Goal: Answer question/provide support: Share knowledge or assist other users

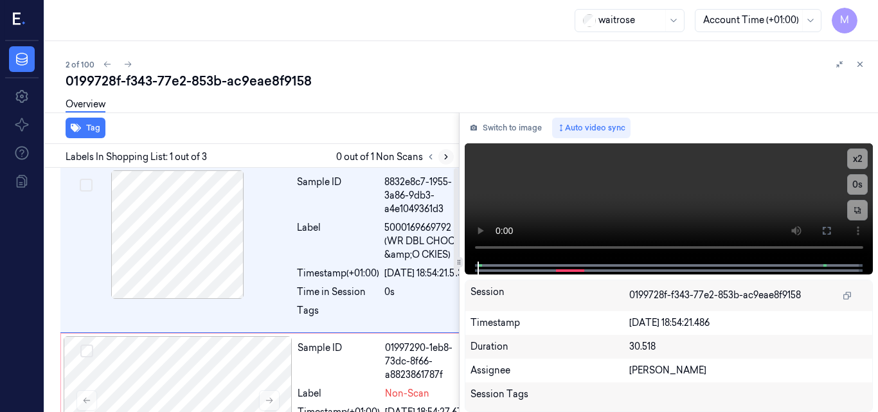
click at [445, 155] on icon at bounding box center [446, 157] width 3 height 5
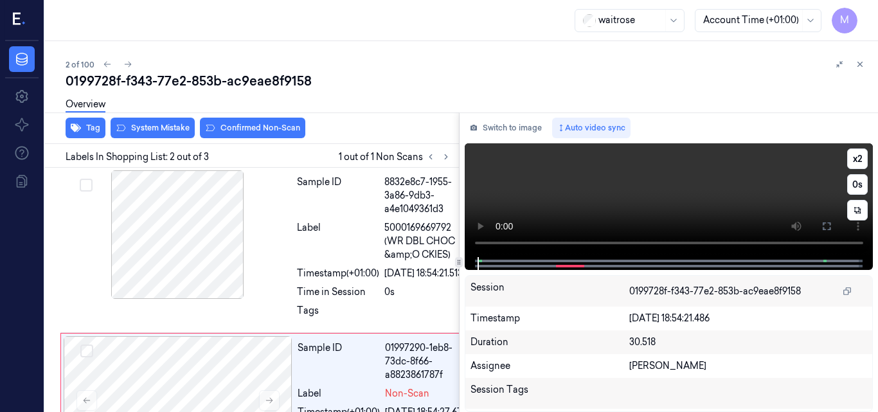
click at [680, 190] on video at bounding box center [669, 200] width 409 height 114
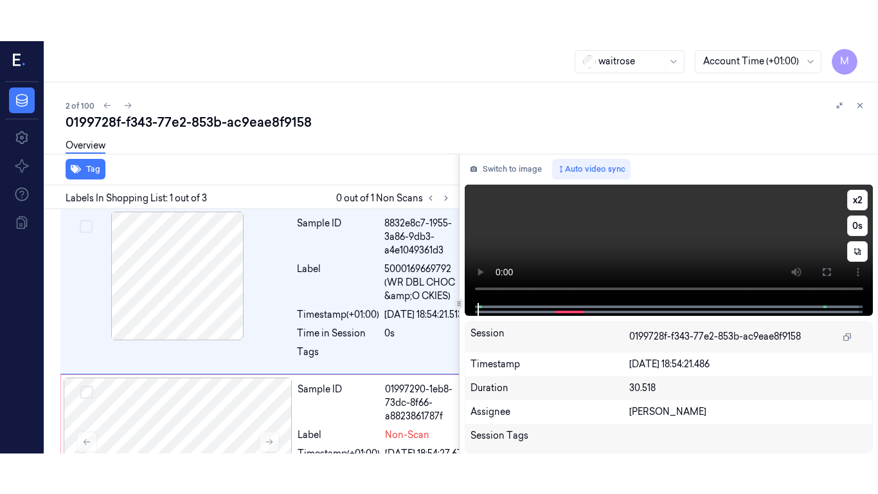
scroll to position [1, 0]
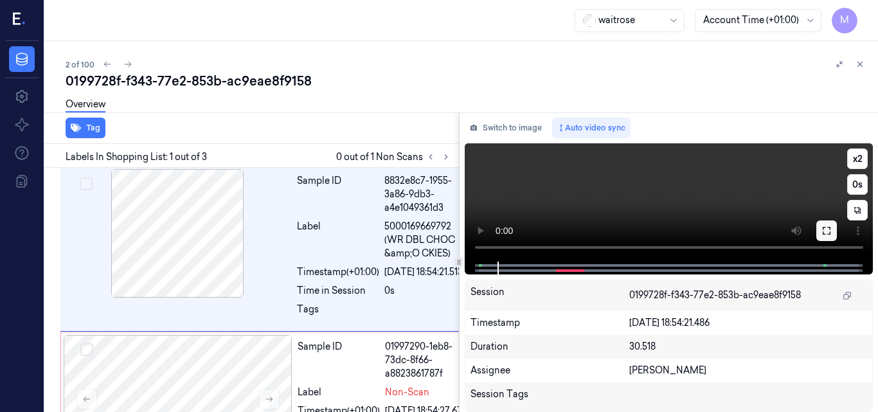
click at [824, 230] on icon at bounding box center [827, 231] width 10 height 10
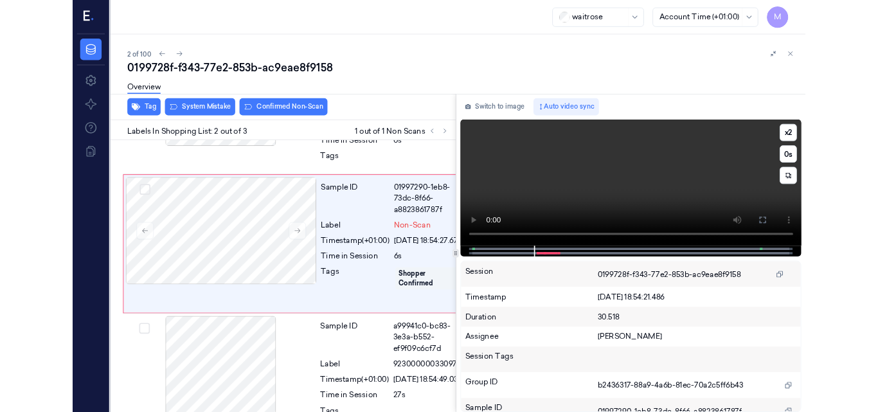
scroll to position [126, 0]
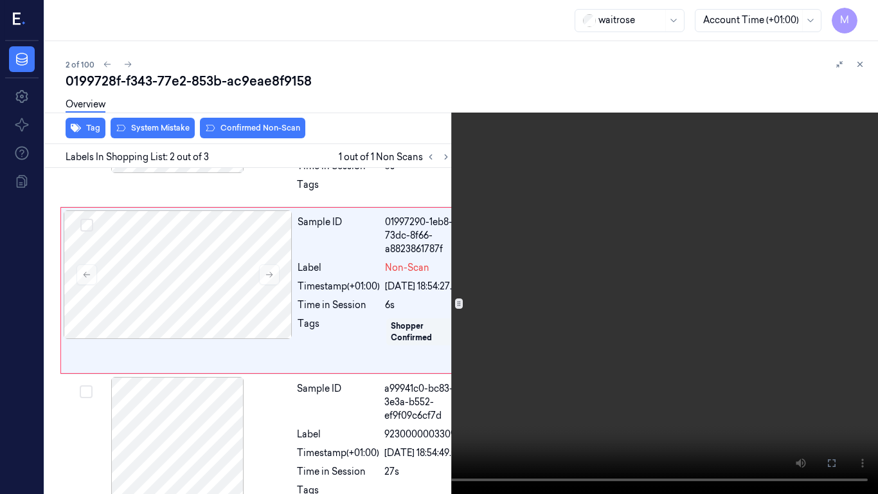
click at [666, 285] on video at bounding box center [439, 247] width 878 height 494
click at [0, 0] on icon at bounding box center [0, 0] width 0 height 0
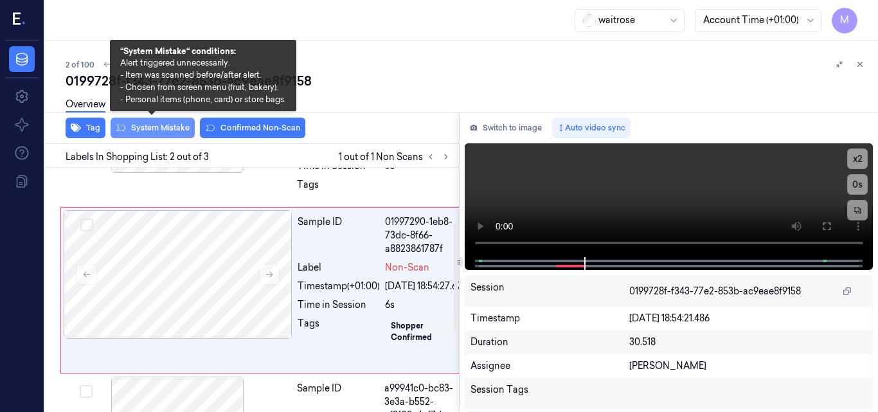
click at [165, 134] on button "System Mistake" at bounding box center [153, 128] width 84 height 21
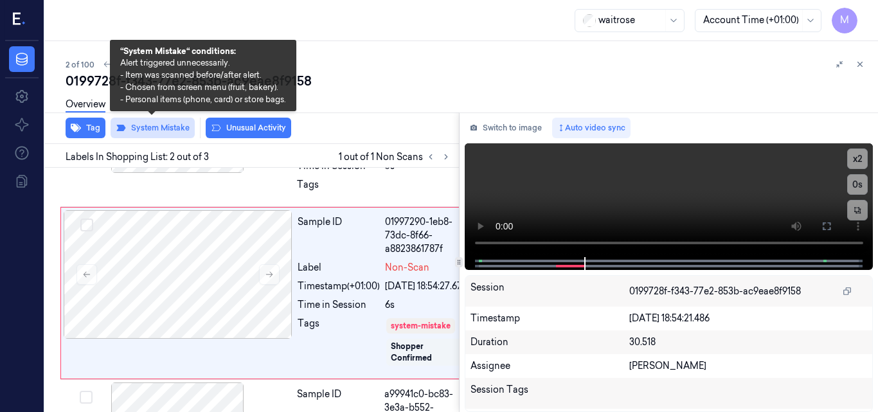
scroll to position [170, 0]
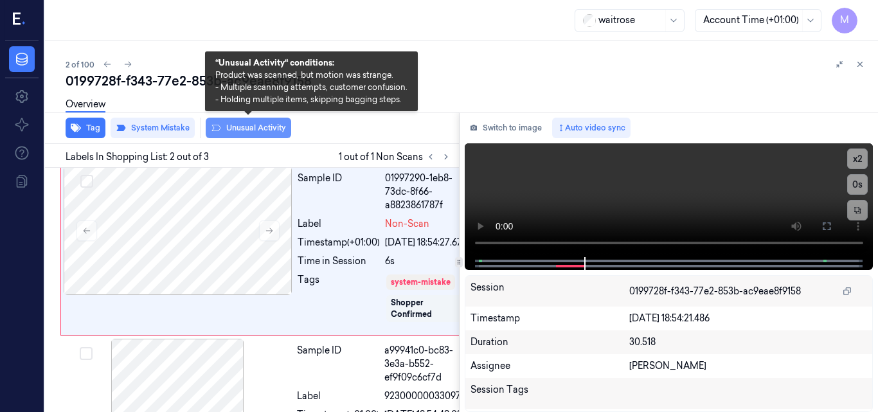
click at [233, 130] on button "Unusual Activity" at bounding box center [249, 128] width 86 height 21
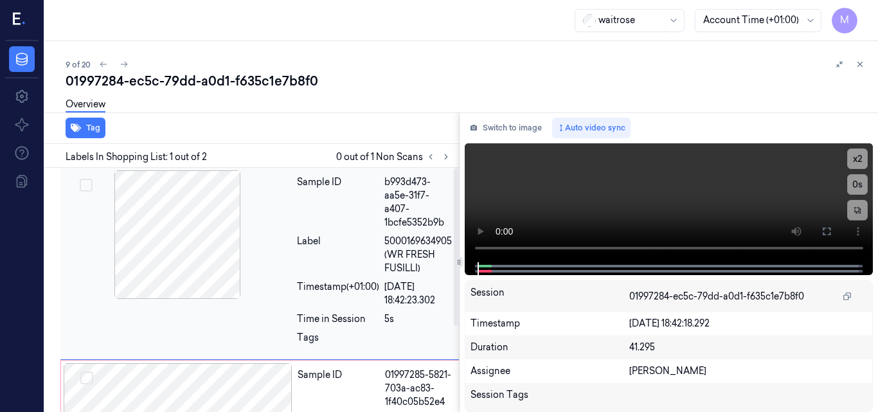
click at [215, 225] on div at bounding box center [177, 234] width 229 height 129
click at [622, 195] on video at bounding box center [669, 202] width 409 height 119
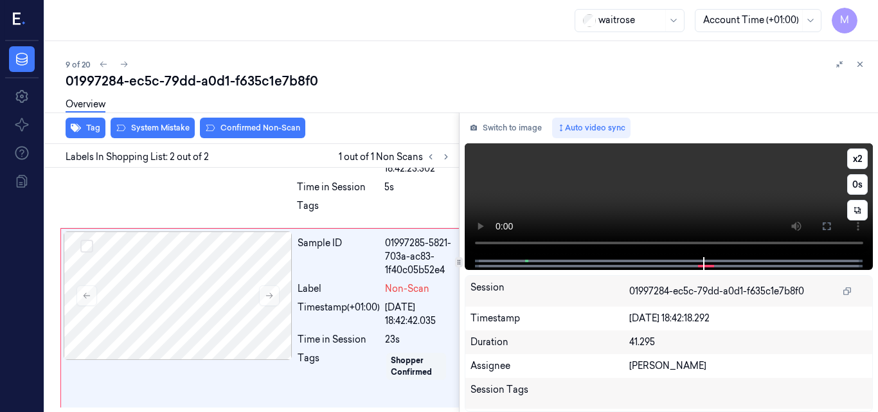
scroll to position [132, 0]
click at [687, 202] on video at bounding box center [669, 200] width 409 height 114
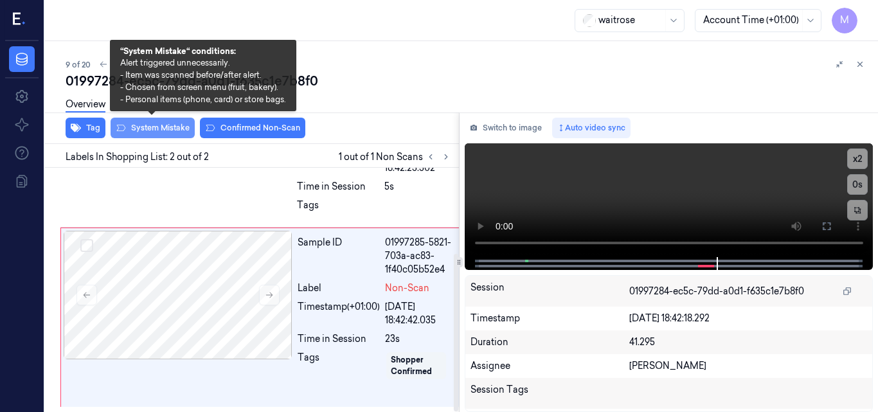
click at [150, 132] on button "System Mistake" at bounding box center [153, 128] width 84 height 21
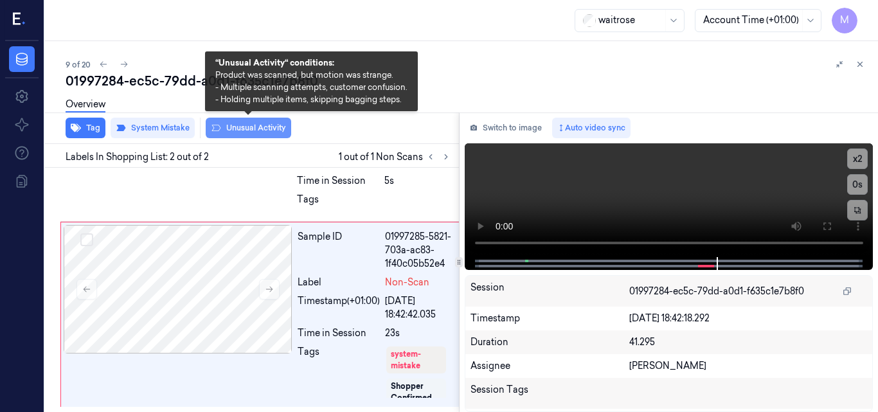
click at [241, 131] on button "Unusual Activity" at bounding box center [249, 128] width 86 height 21
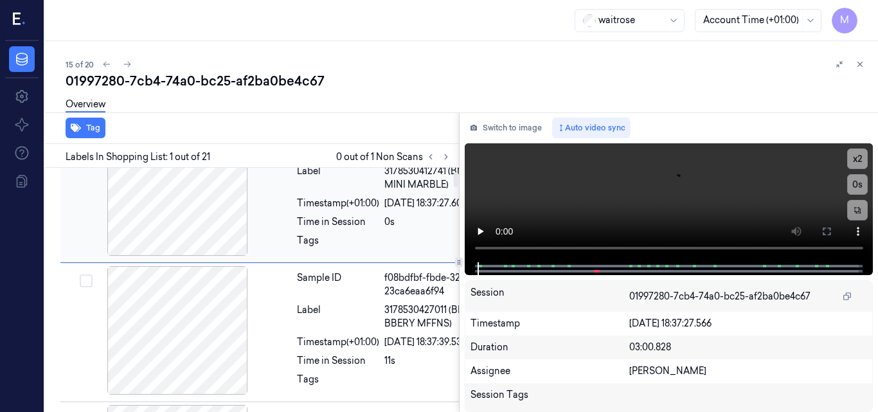
scroll to position [64, 0]
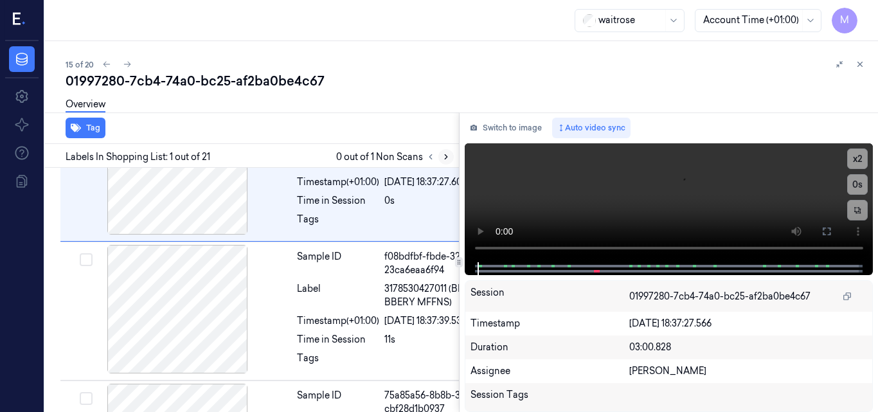
click at [447, 156] on icon at bounding box center [446, 157] width 3 height 5
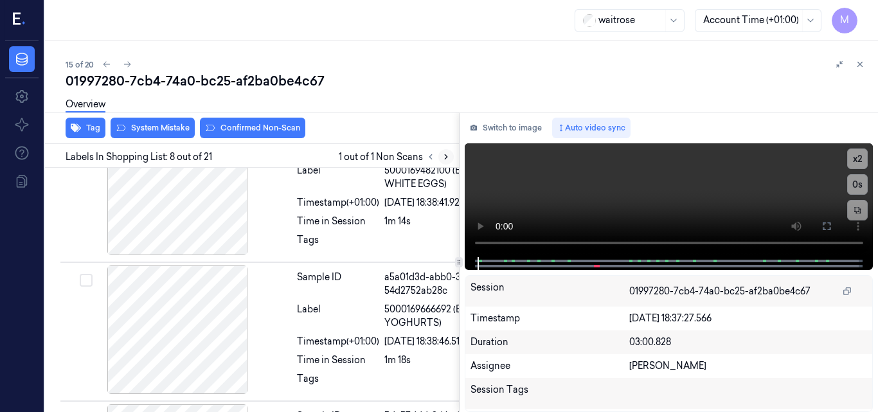
scroll to position [1304, 0]
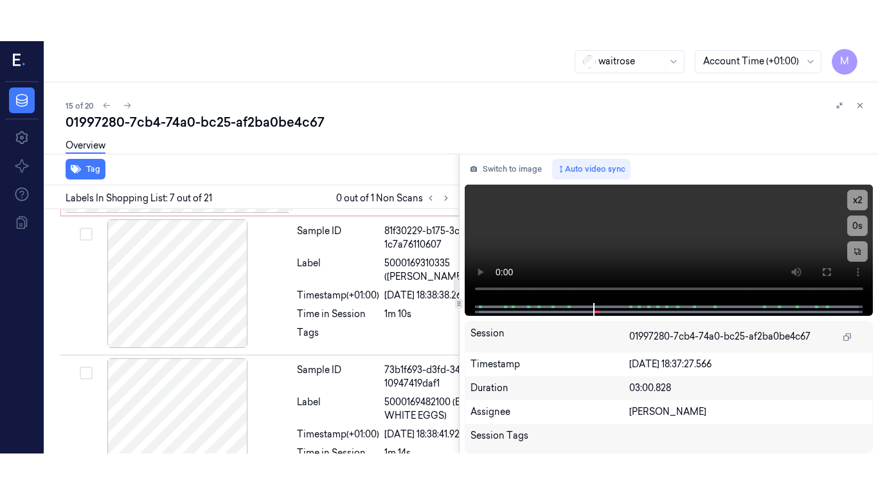
scroll to position [1111, 0]
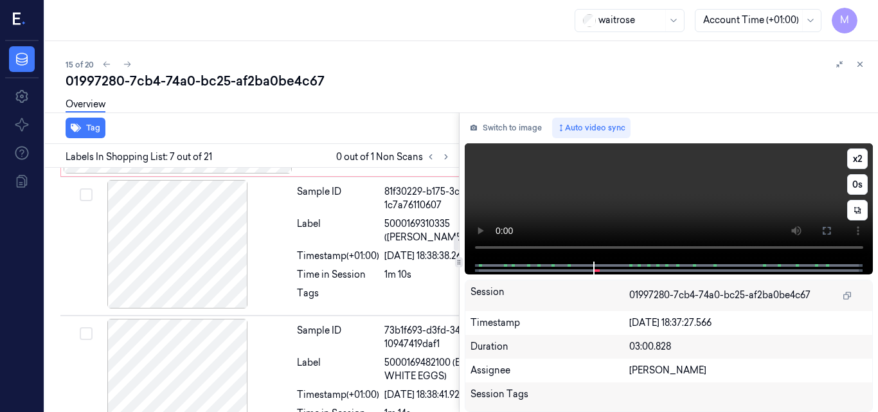
click at [676, 199] on video at bounding box center [669, 202] width 409 height 118
click at [827, 230] on icon at bounding box center [827, 231] width 10 height 10
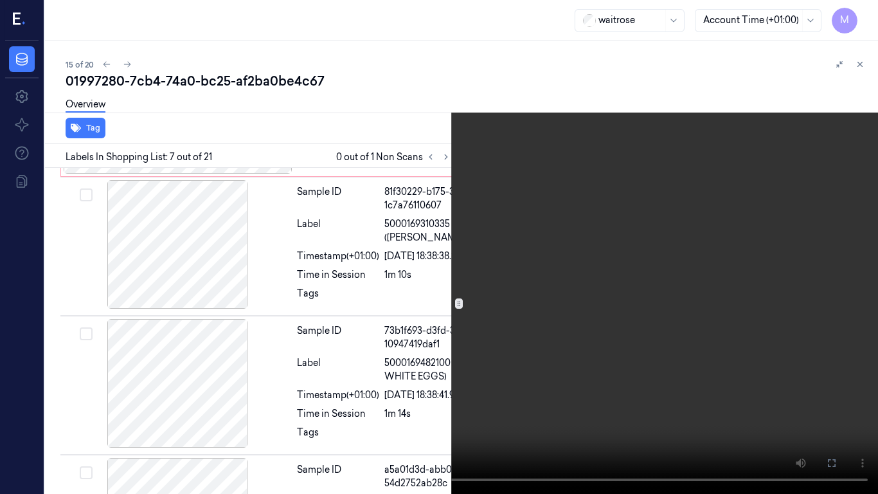
click at [503, 263] on video at bounding box center [439, 247] width 878 height 494
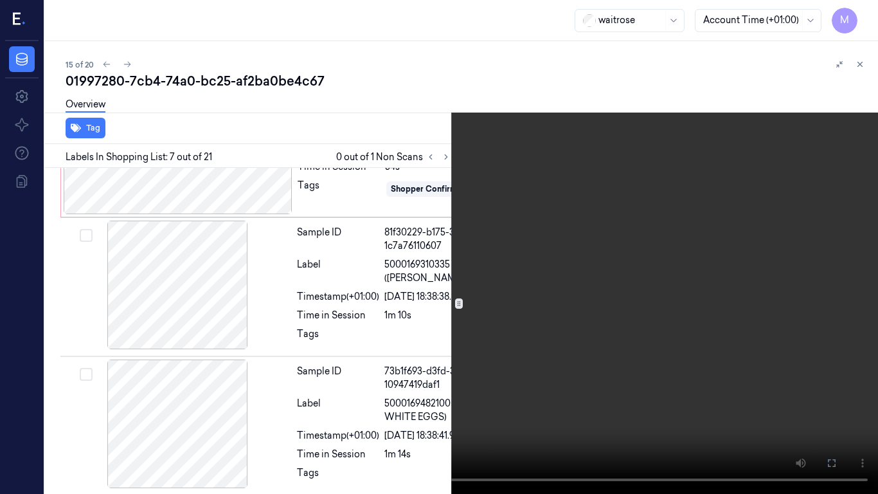
scroll to position [1070, 0]
click at [865, 15] on button "x 2" at bounding box center [863, 15] width 21 height 21
click at [865, 15] on button "x 4" at bounding box center [863, 15] width 21 height 21
click at [572, 161] on video at bounding box center [439, 247] width 878 height 494
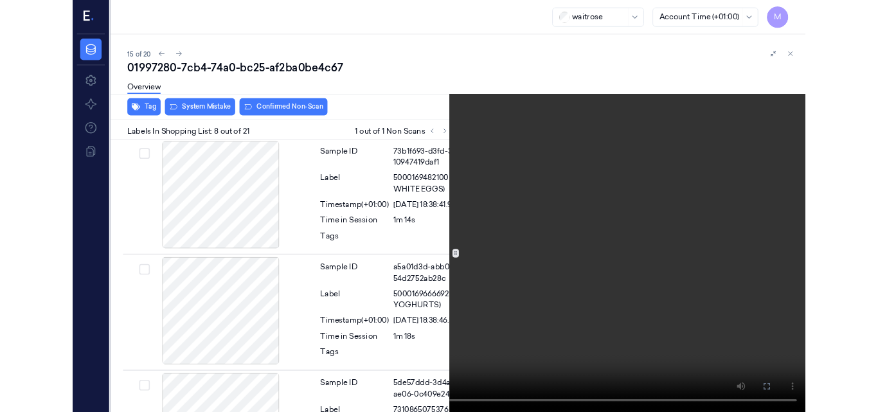
scroll to position [1263, 0]
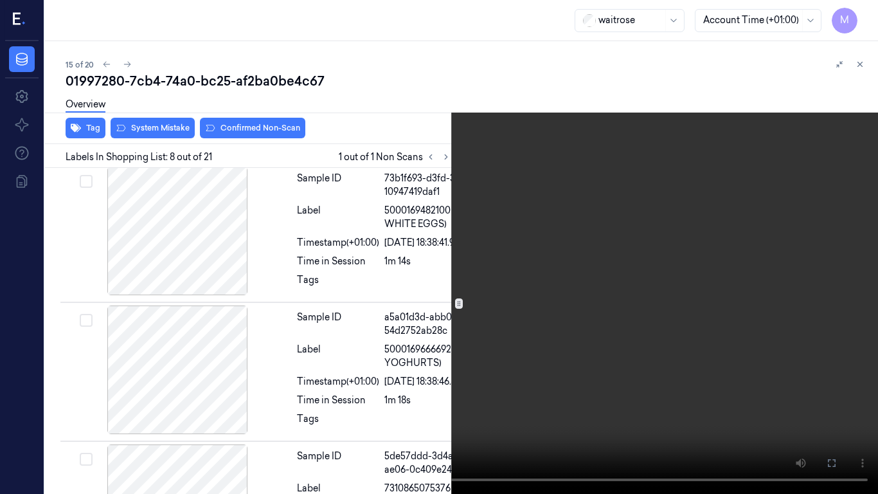
click at [511, 177] on video at bounding box center [439, 247] width 878 height 494
click at [0, 0] on icon at bounding box center [0, 0] width 0 height 0
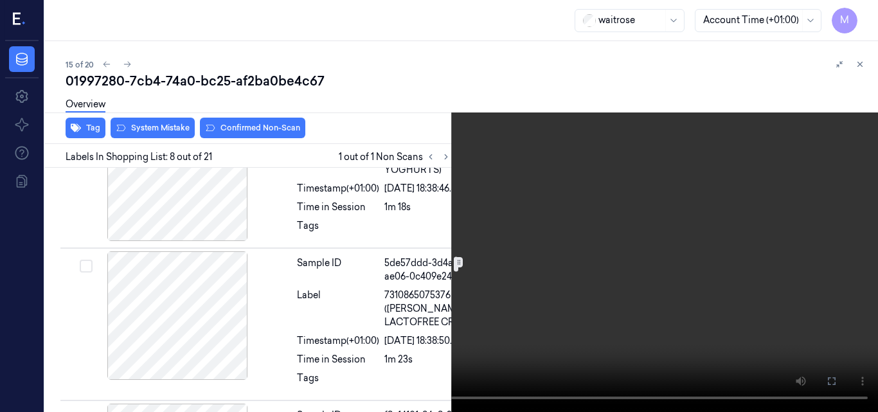
scroll to position [1328, 0]
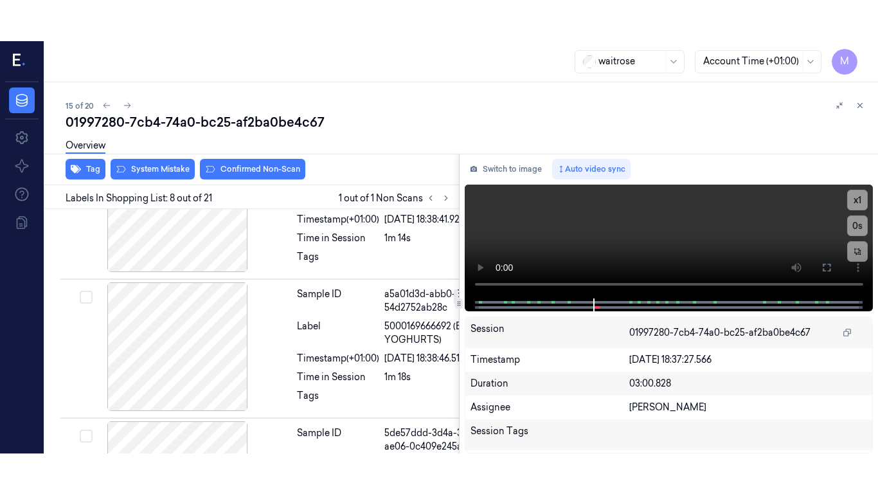
scroll to position [1304, 0]
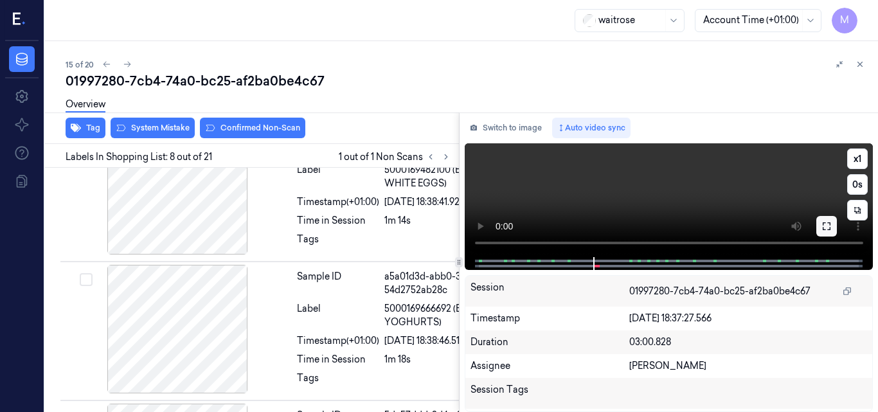
click at [824, 227] on icon at bounding box center [827, 226] width 10 height 10
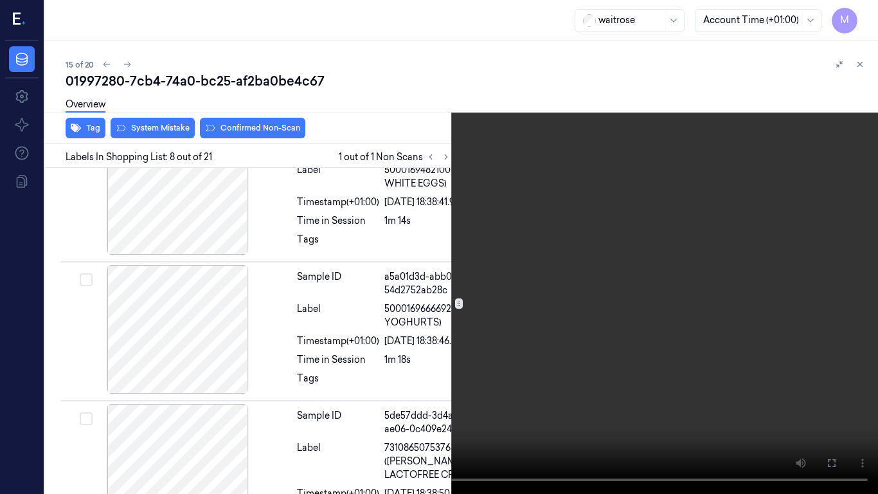
click at [601, 276] on video at bounding box center [439, 247] width 878 height 494
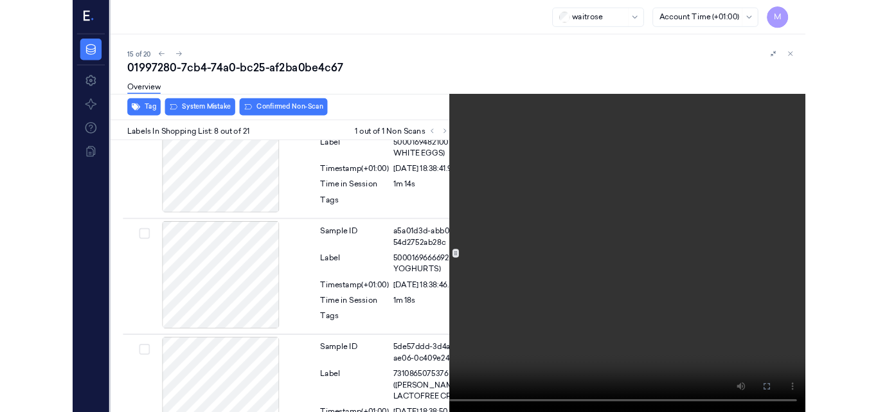
scroll to position [1263, 0]
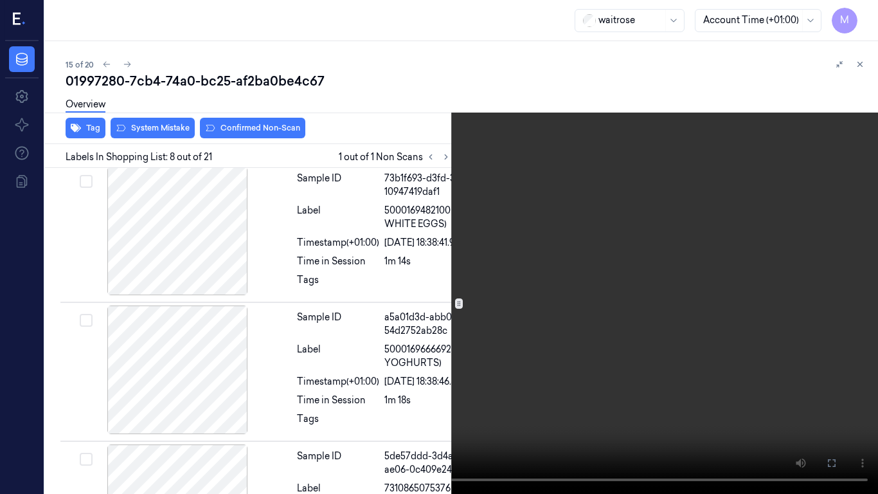
click at [491, 157] on video at bounding box center [439, 247] width 878 height 494
click at [0, 0] on button at bounding box center [0, 0] width 0 height 0
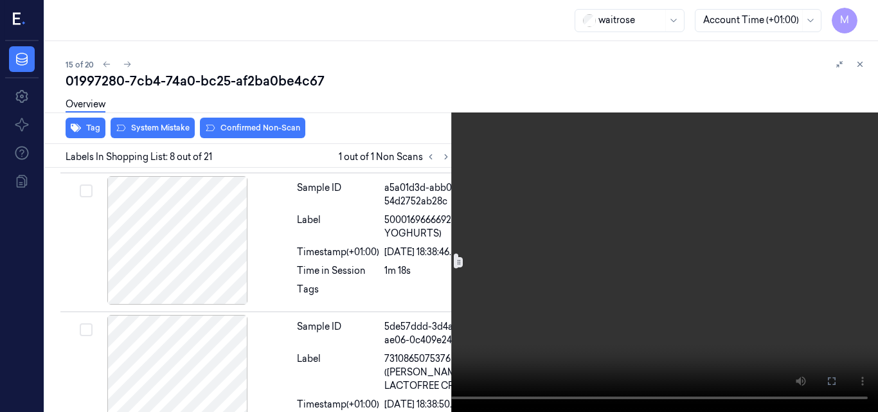
scroll to position [1392, 0]
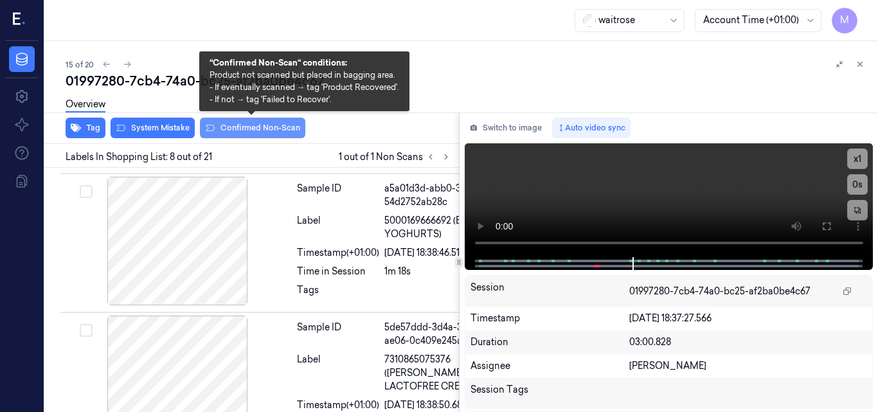
click at [245, 129] on button "Confirmed Non-Scan" at bounding box center [252, 128] width 105 height 21
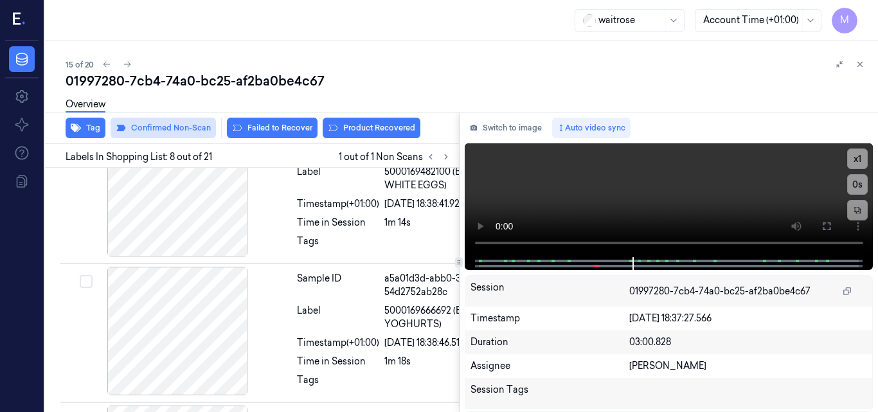
scroll to position [1307, 0]
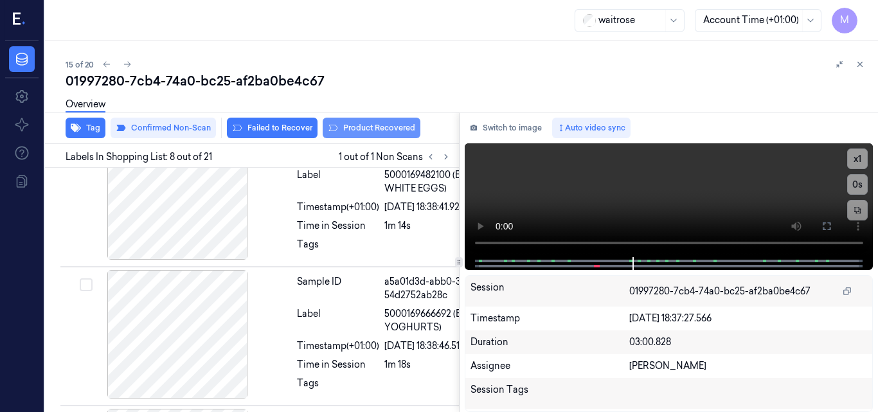
click at [392, 128] on button "Product Recovered" at bounding box center [372, 128] width 98 height 21
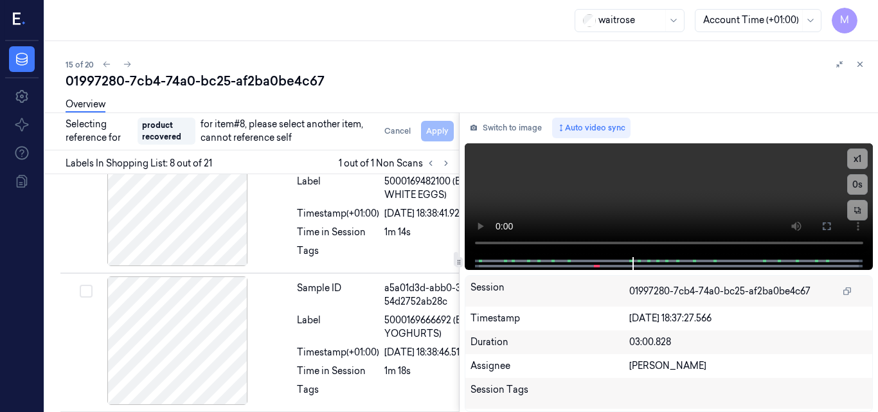
scroll to position [1436, 0]
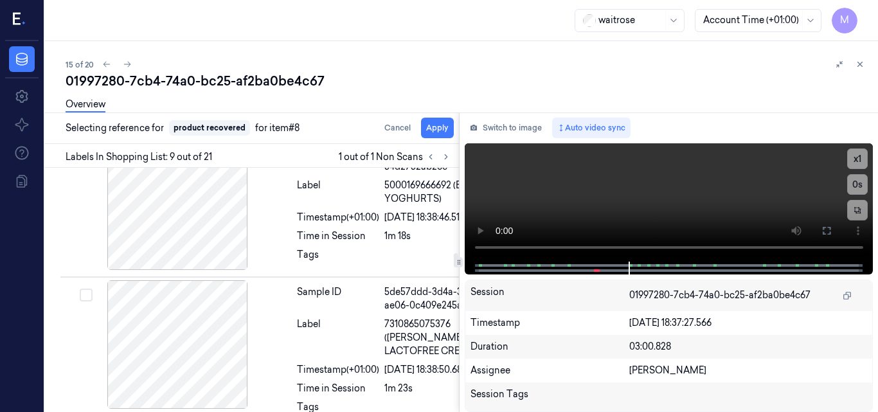
scroll to position [1490, 0]
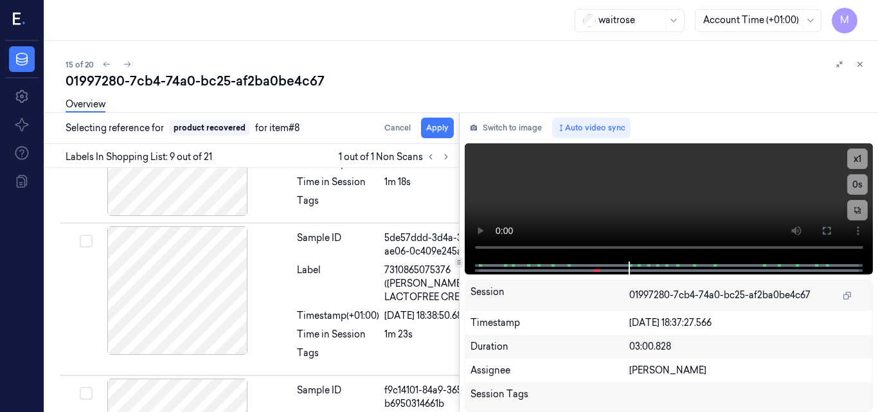
click at [442, 119] on div "Overview" at bounding box center [467, 106] width 802 height 33
click at [440, 130] on button "Apply" at bounding box center [437, 128] width 33 height 21
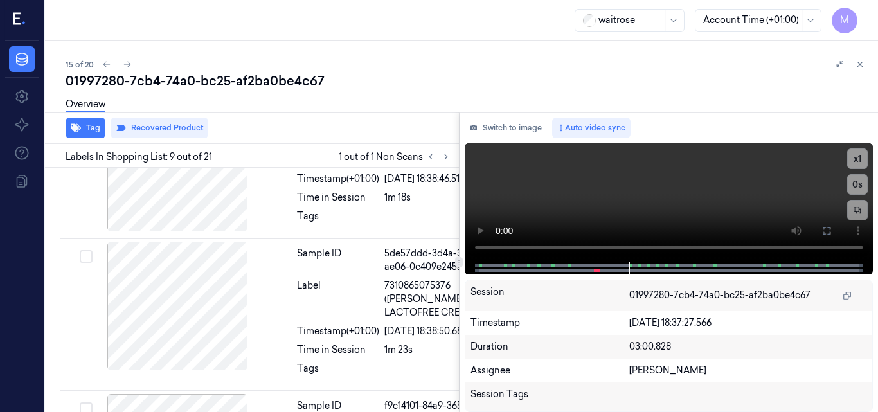
scroll to position [1503, 0]
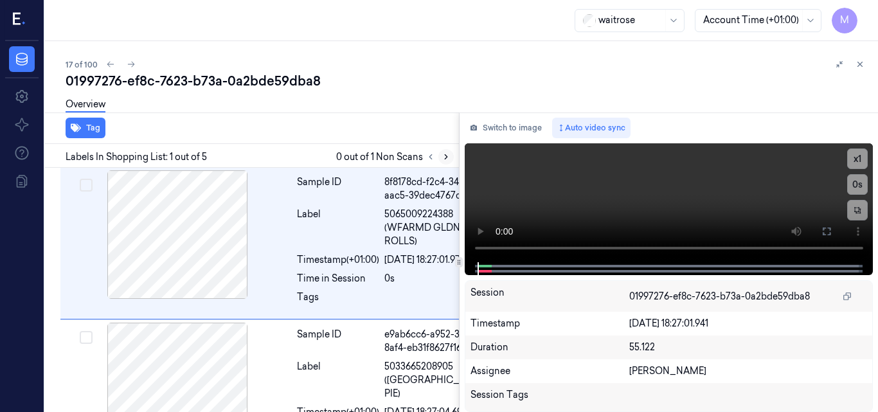
click at [446, 153] on icon at bounding box center [446, 156] width 9 height 9
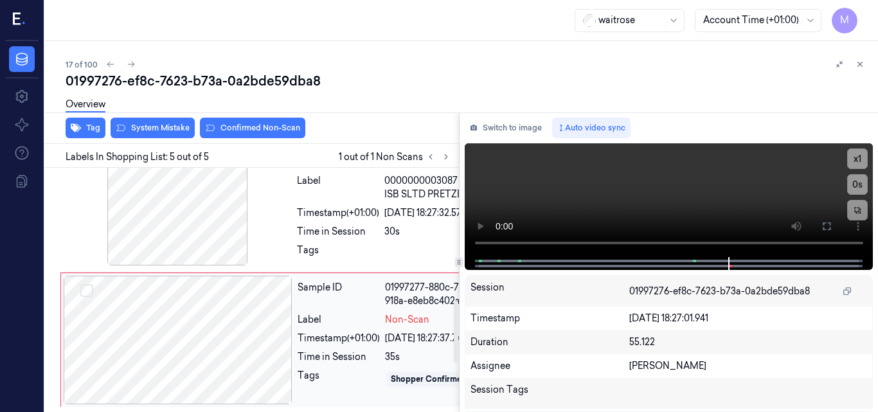
scroll to position [518, 0]
click at [222, 319] on div at bounding box center [178, 340] width 229 height 129
click at [206, 214] on div at bounding box center [177, 201] width 229 height 129
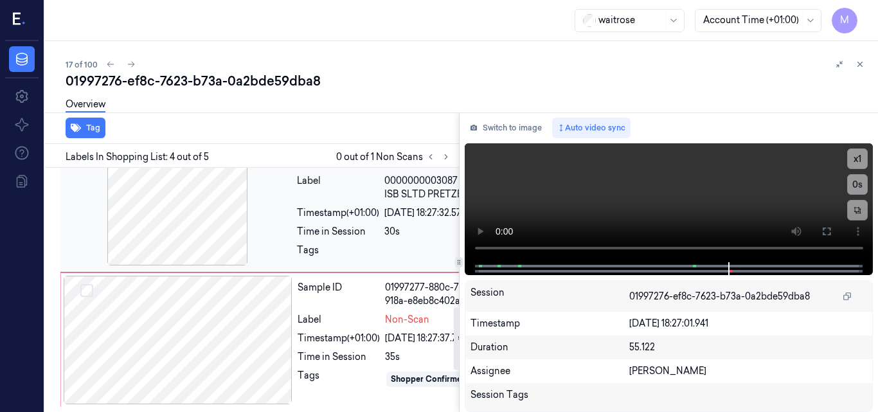
scroll to position [546, 0]
click at [645, 214] on video at bounding box center [669, 202] width 409 height 119
click at [678, 199] on video at bounding box center [669, 202] width 409 height 119
click at [261, 285] on div at bounding box center [178, 340] width 229 height 129
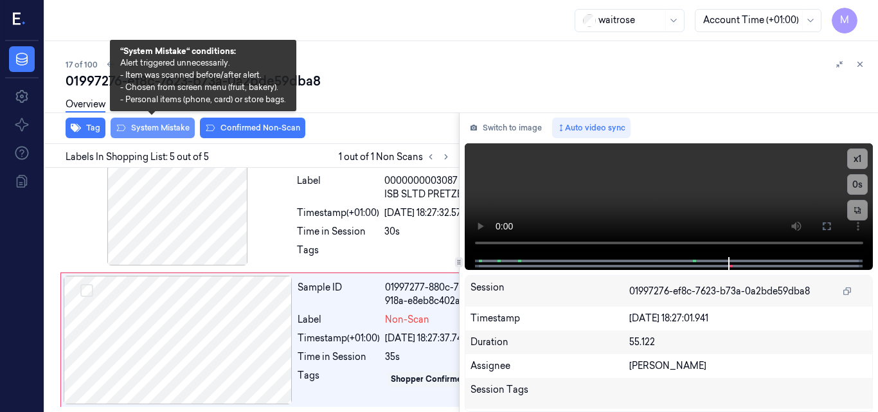
click at [170, 131] on button "System Mistake" at bounding box center [153, 128] width 84 height 21
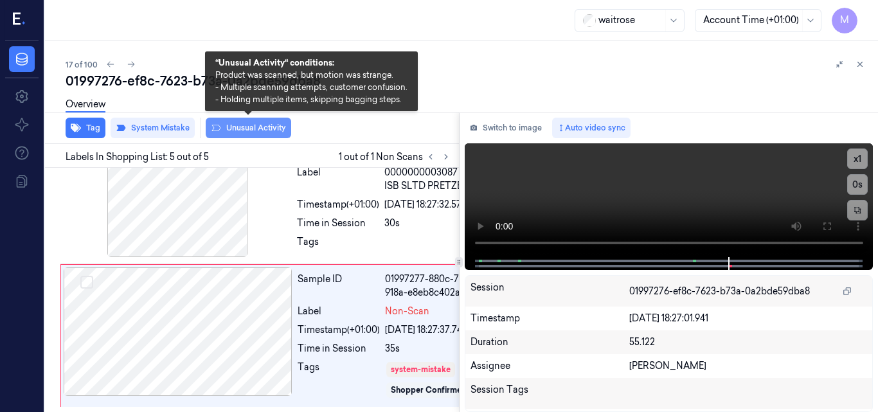
click at [260, 127] on button "Unusual Activity" at bounding box center [249, 128] width 86 height 21
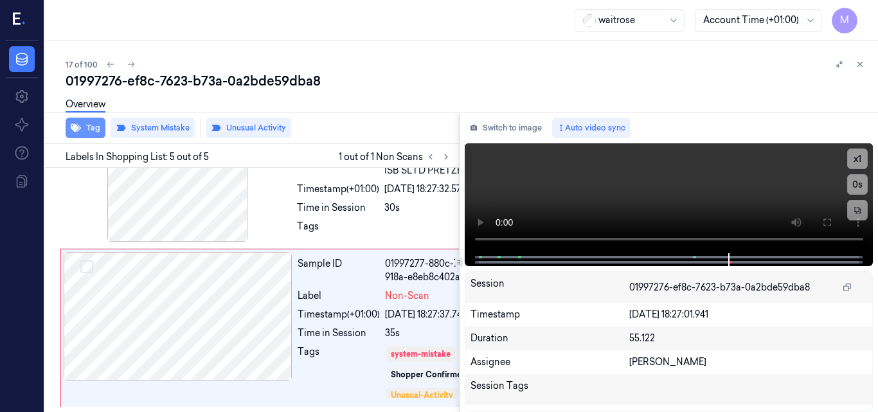
click at [86, 131] on button "Tag" at bounding box center [86, 128] width 40 height 21
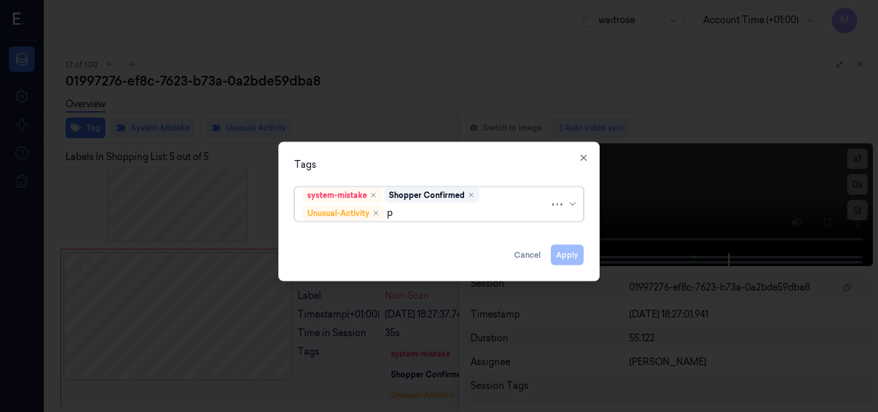
type input "pi"
click at [368, 239] on div "Picklist item alert" at bounding box center [340, 238] width 74 height 14
click at [404, 170] on div "Tags" at bounding box center [438, 165] width 289 height 14
click at [571, 251] on button "Apply" at bounding box center [567, 254] width 33 height 21
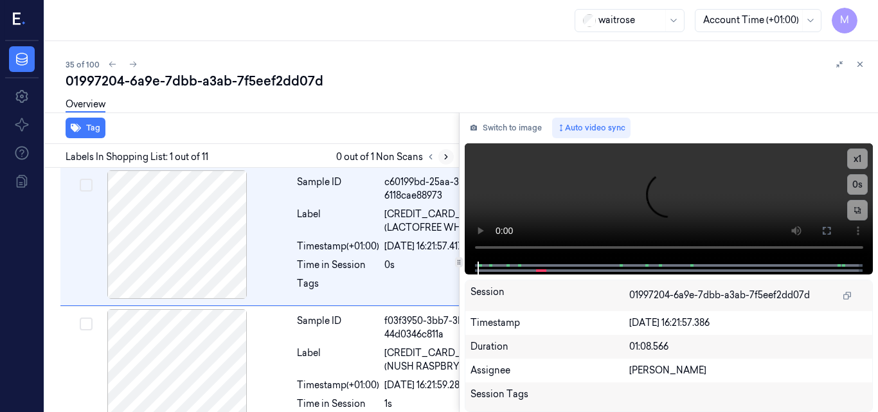
click at [447, 159] on icon at bounding box center [446, 156] width 9 height 9
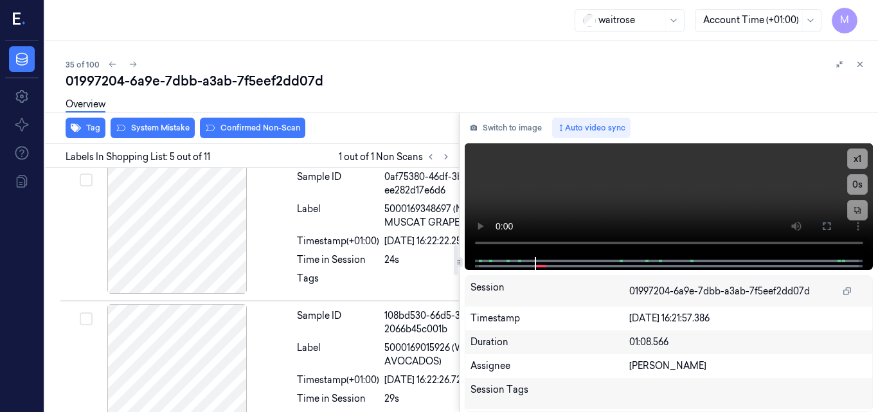
scroll to position [617, 0]
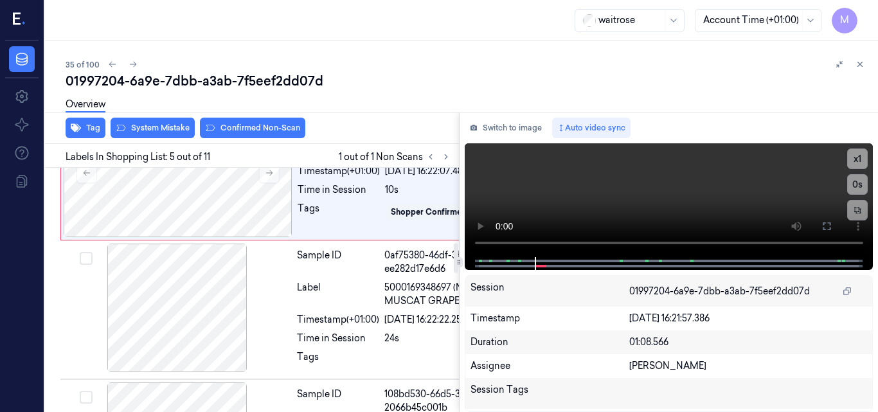
click at [222, 98] on div at bounding box center [177, 34] width 229 height 129
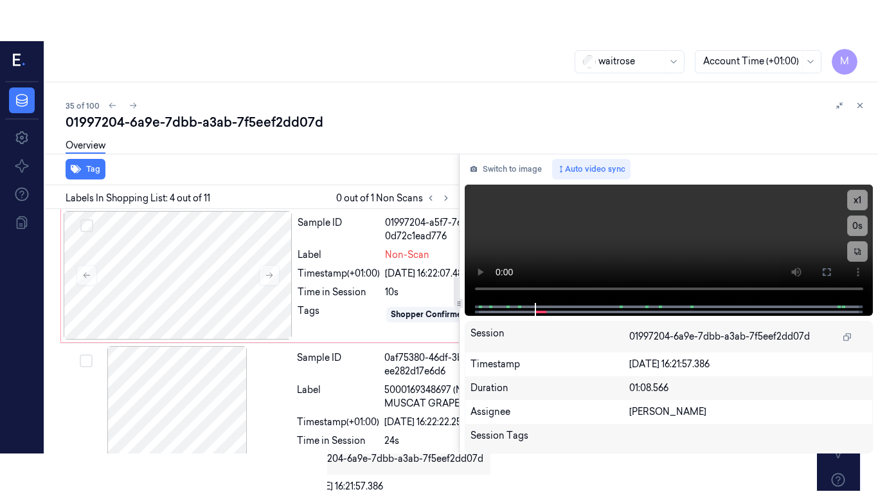
scroll to position [552, 0]
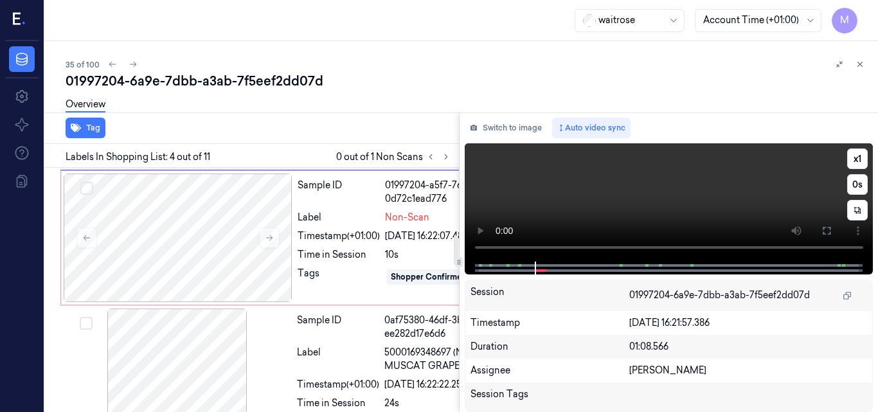
click at [662, 203] on video at bounding box center [669, 202] width 409 height 118
click at [682, 207] on video at bounding box center [669, 202] width 409 height 118
click at [829, 233] on icon at bounding box center [827, 231] width 10 height 10
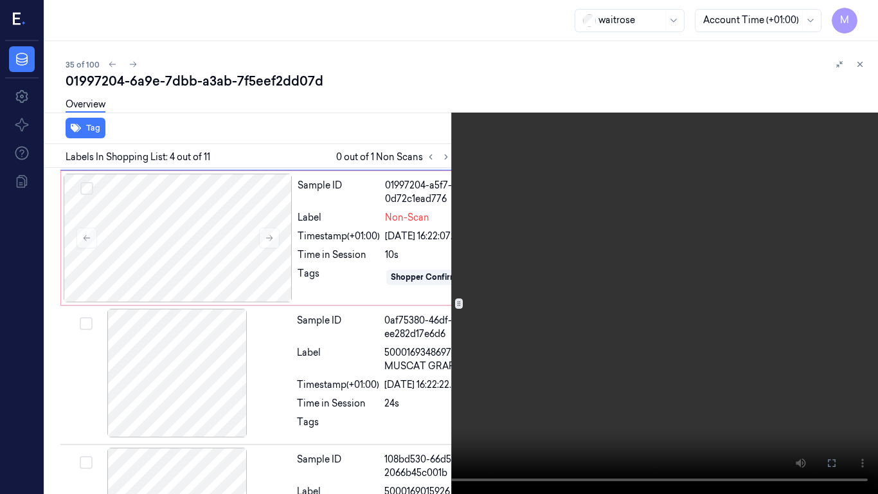
click at [626, 269] on video at bounding box center [439, 247] width 878 height 494
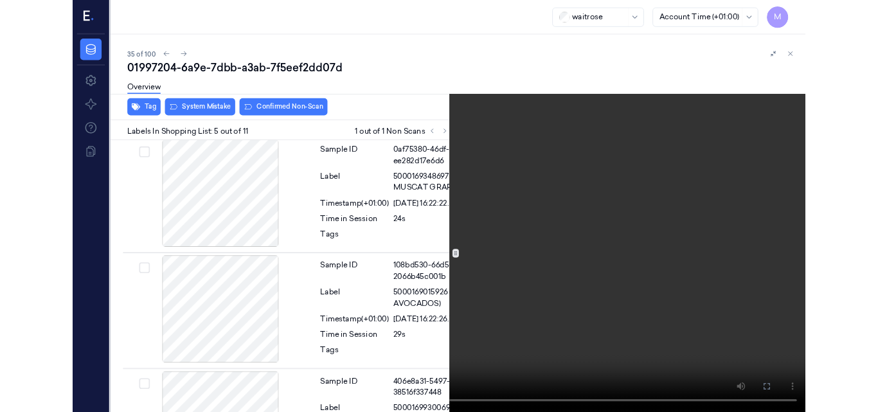
scroll to position [705, 0]
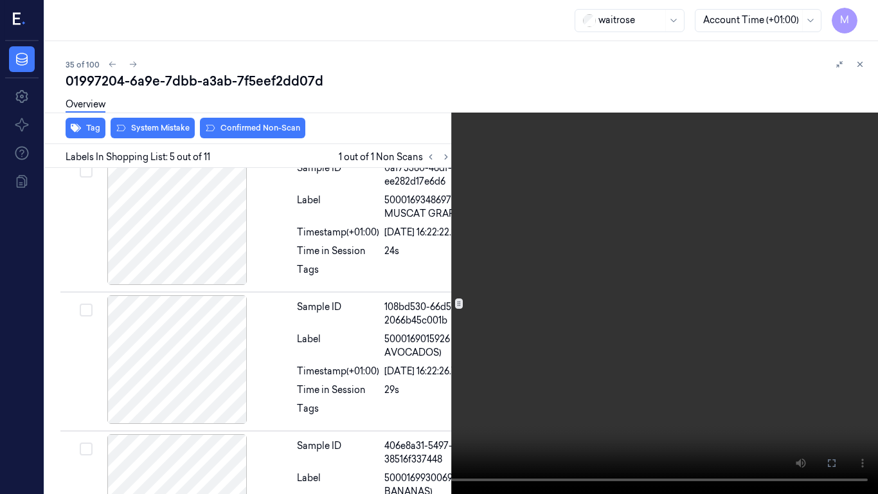
click at [622, 272] on video at bounding box center [439, 247] width 878 height 494
click at [0, 0] on button at bounding box center [0, 0] width 0 height 0
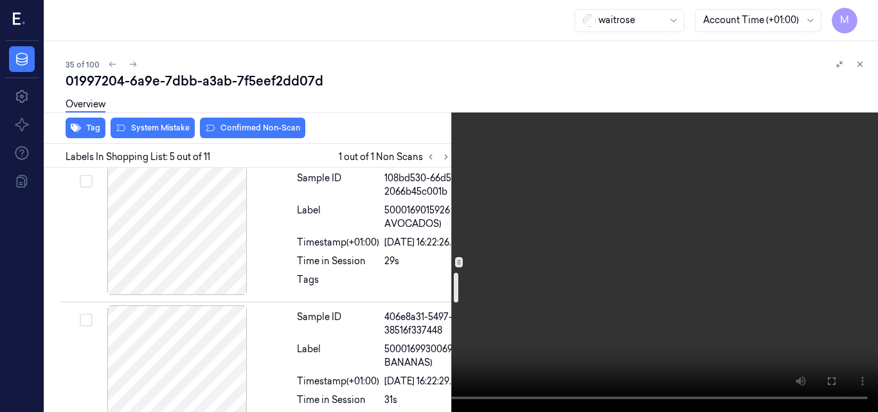
scroll to position [898, 0]
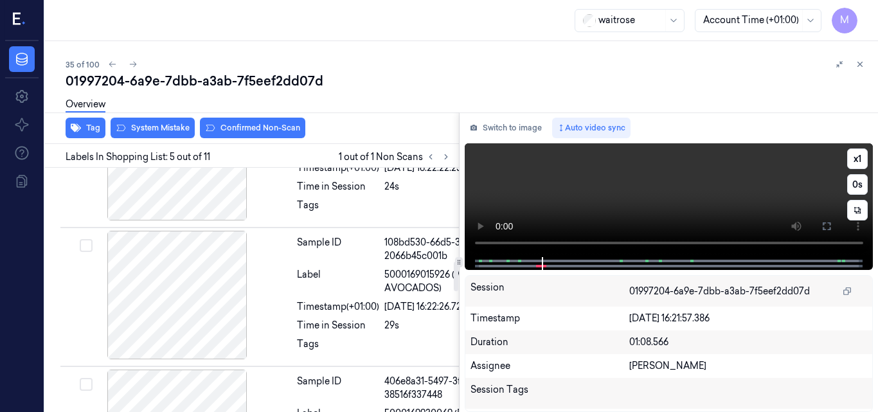
click at [676, 195] on video at bounding box center [669, 200] width 409 height 114
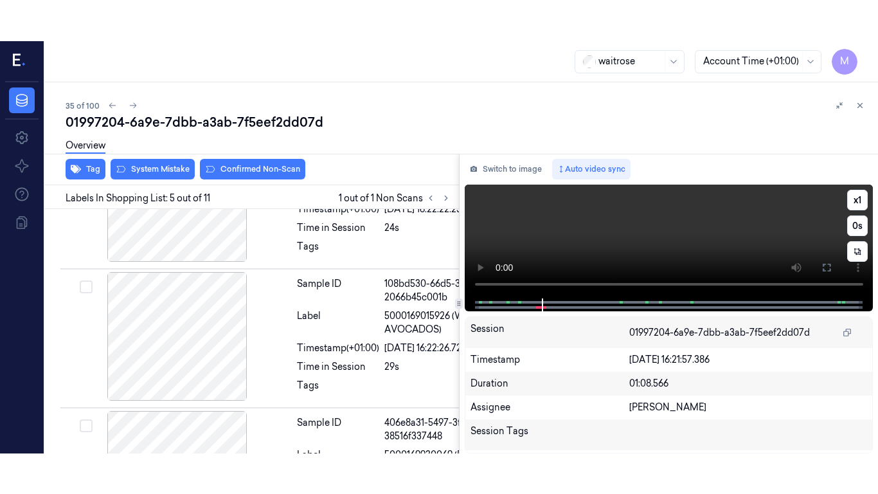
scroll to position [746, 0]
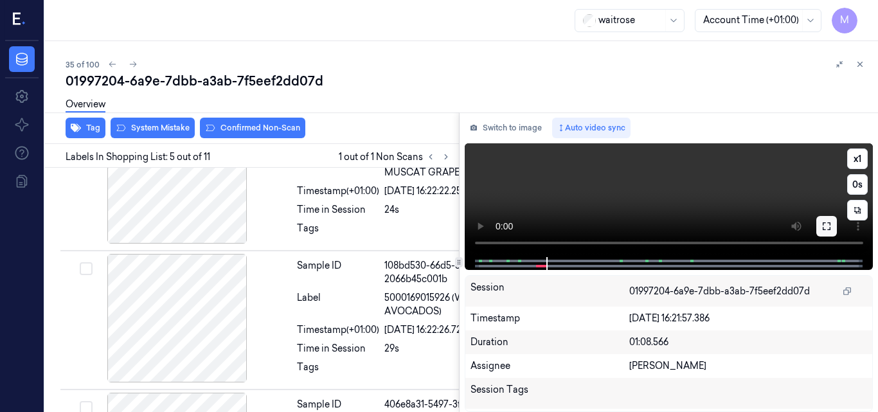
click at [822, 226] on icon at bounding box center [827, 226] width 10 height 10
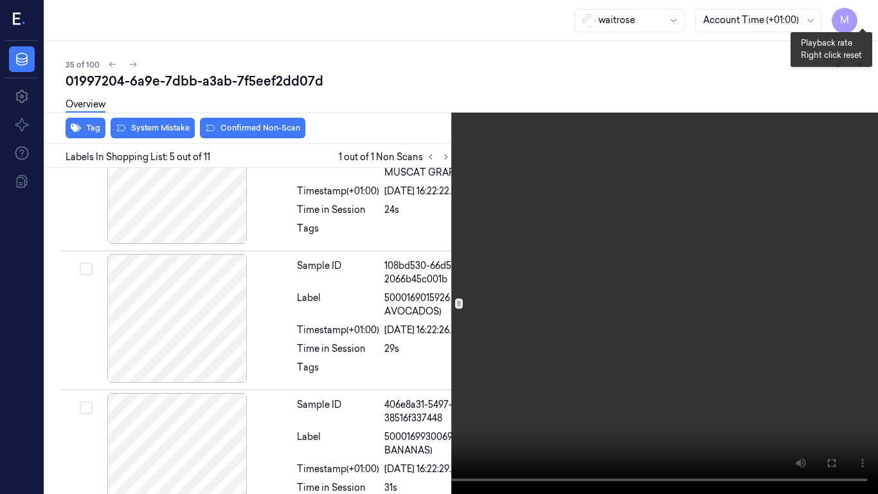
click at [860, 10] on button "x 1" at bounding box center [863, 15] width 21 height 21
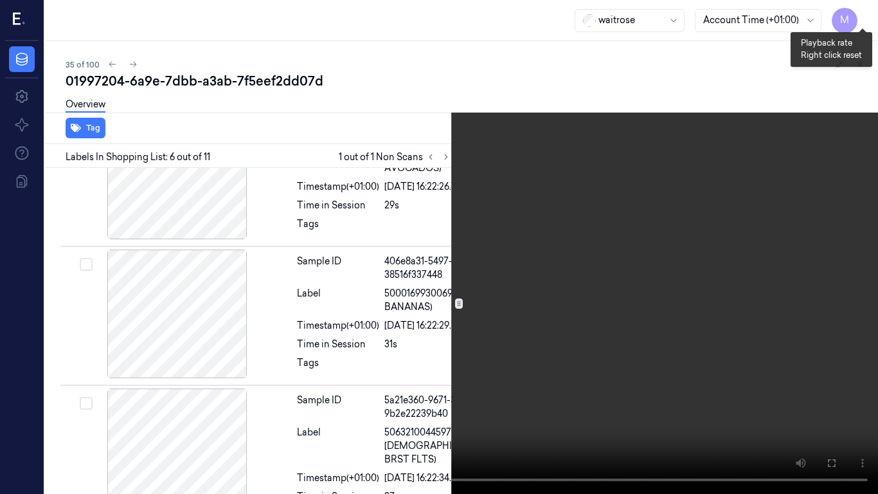
scroll to position [891, 0]
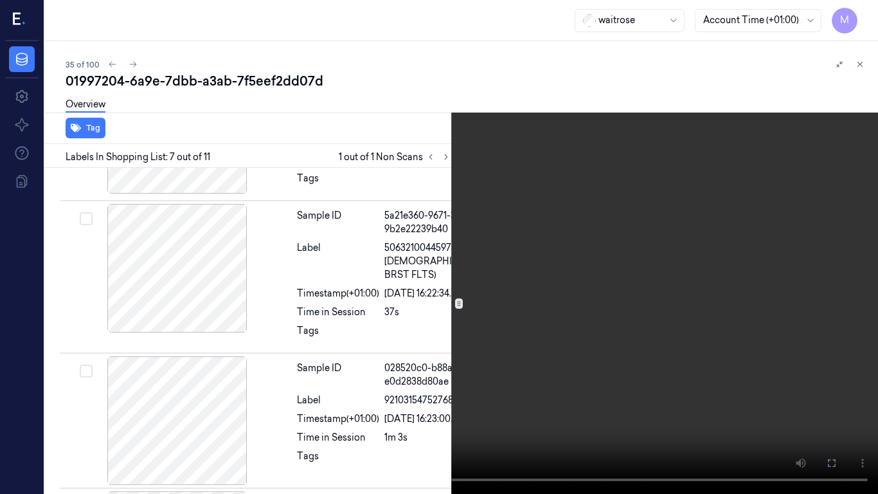
click at [682, 107] on video at bounding box center [439, 247] width 878 height 494
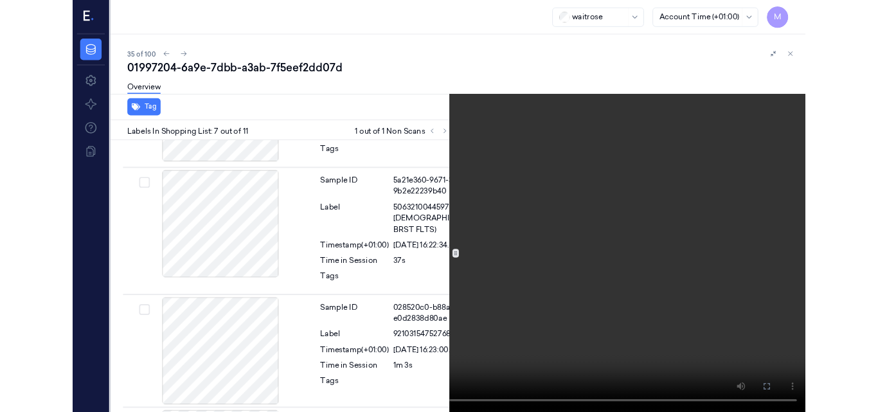
scroll to position [1078, 0]
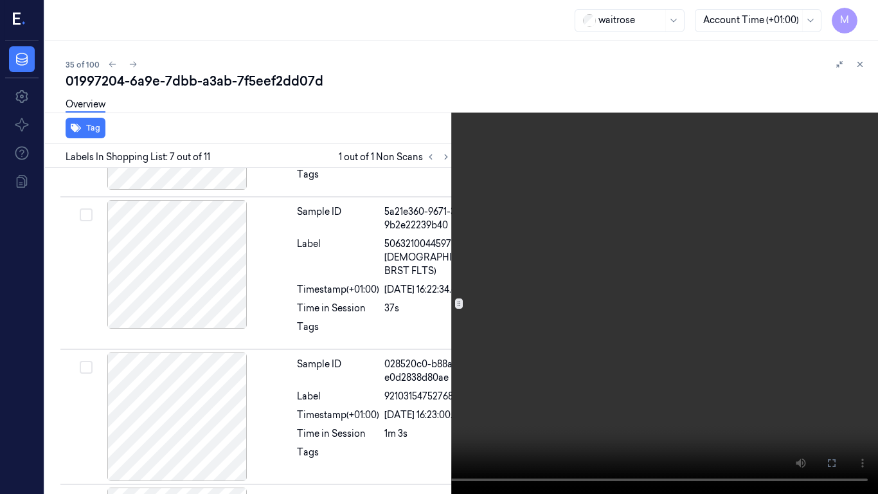
click at [0, 0] on icon at bounding box center [0, 0] width 0 height 0
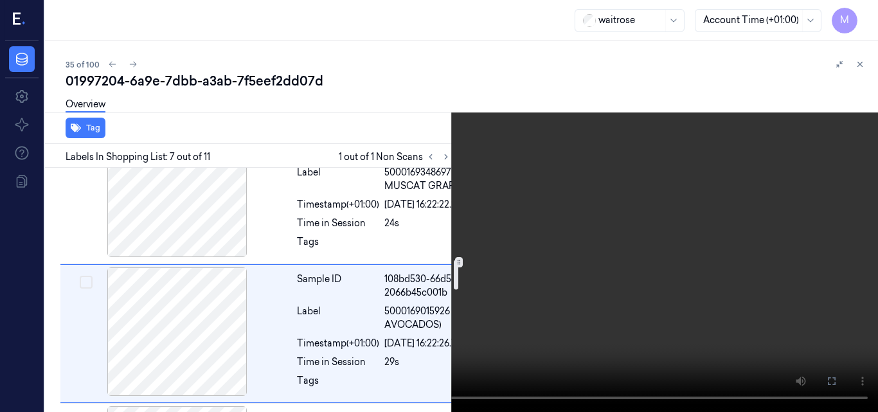
scroll to position [756, 0]
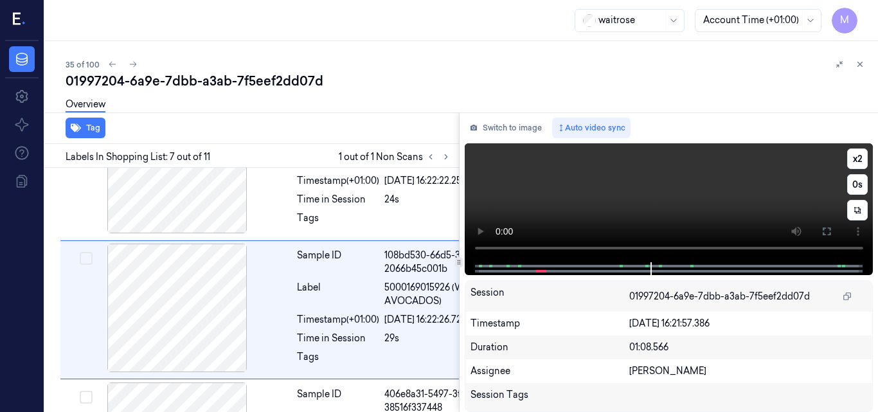
click at [671, 195] on video at bounding box center [669, 202] width 409 height 119
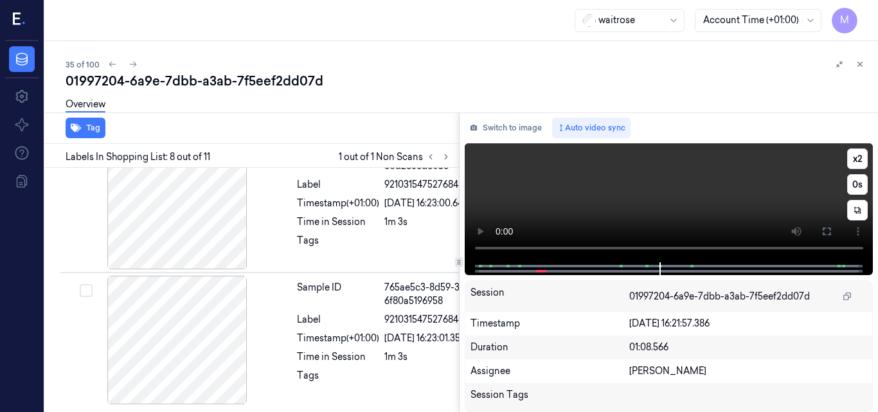
scroll to position [1305, 0]
click at [680, 195] on video at bounding box center [669, 202] width 409 height 119
click at [672, 194] on video at bounding box center [669, 202] width 409 height 119
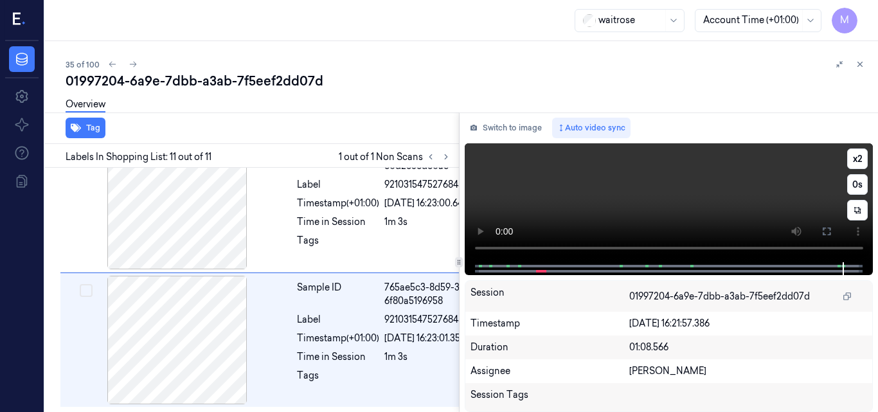
scroll to position [1760, 0]
click at [693, 195] on video at bounding box center [669, 202] width 409 height 119
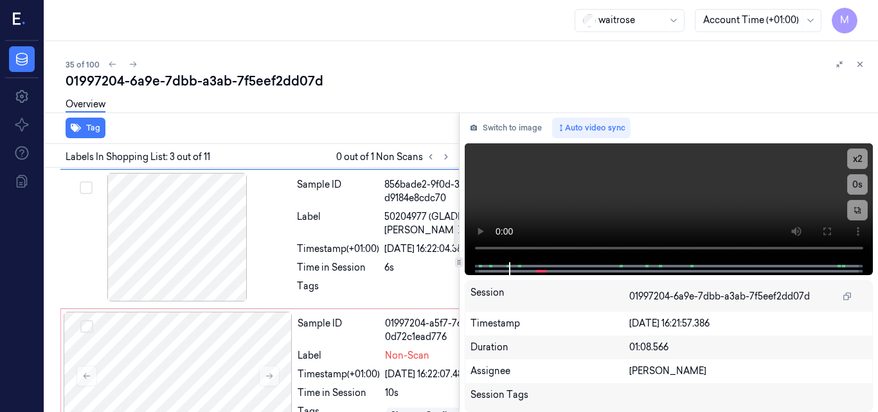
scroll to position [359, 0]
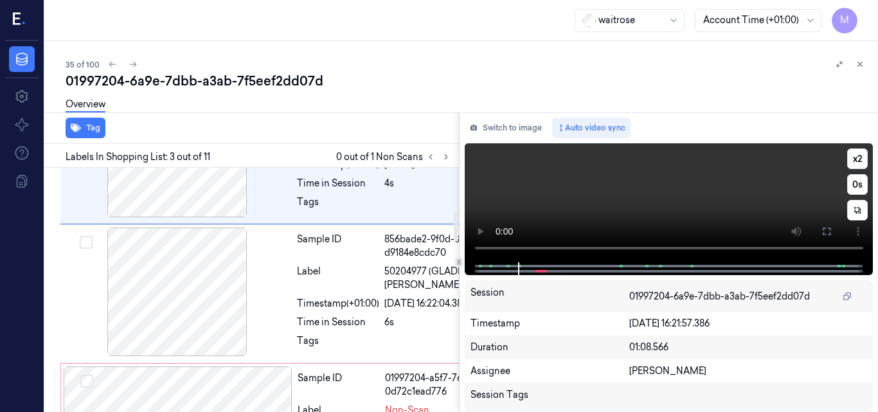
click at [731, 190] on video at bounding box center [669, 202] width 409 height 119
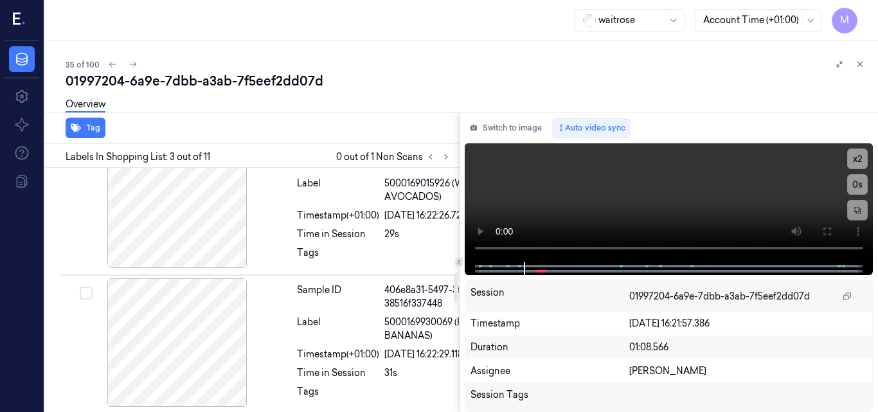
scroll to position [732, 0]
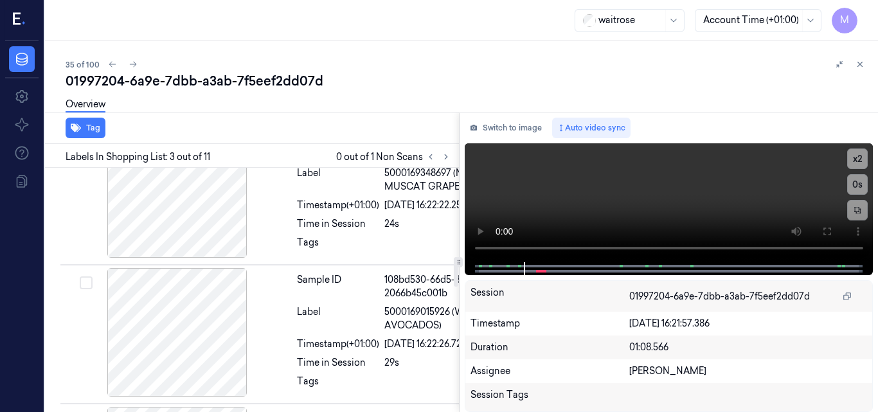
click at [195, 123] on div at bounding box center [178, 58] width 229 height 129
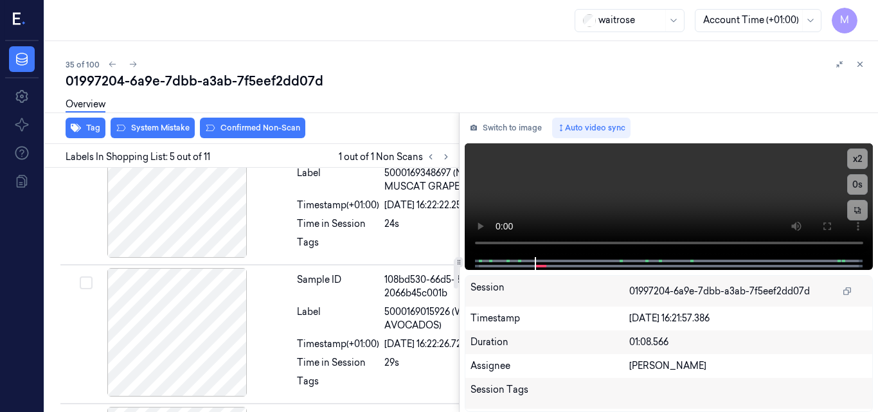
scroll to position [746, 0]
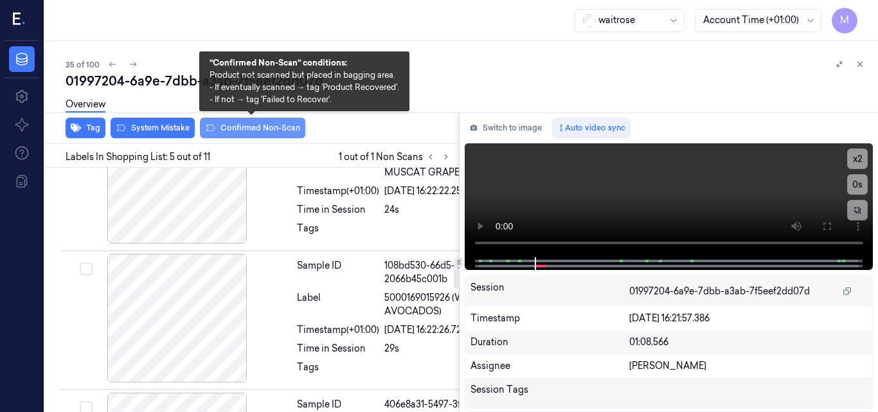
click at [275, 132] on button "Confirmed Non-Scan" at bounding box center [252, 128] width 105 height 21
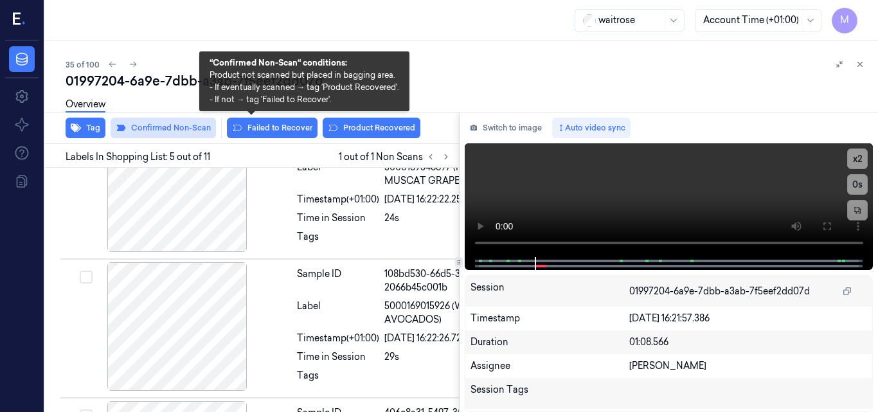
scroll to position [748, 0]
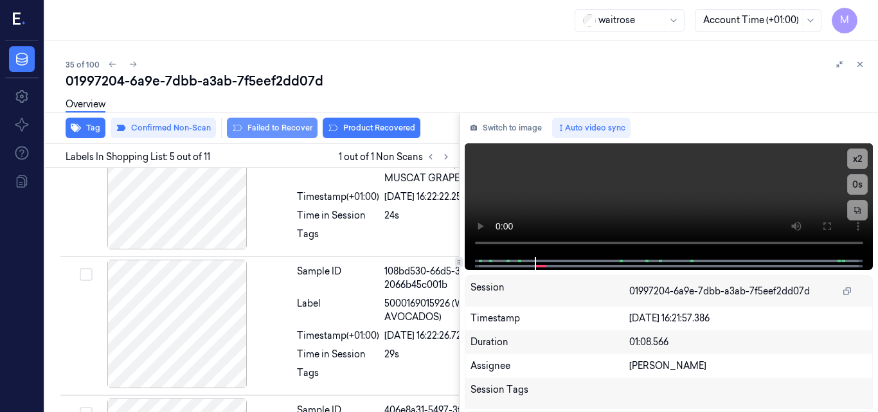
click at [285, 125] on button "Failed to Recover" at bounding box center [272, 128] width 91 height 21
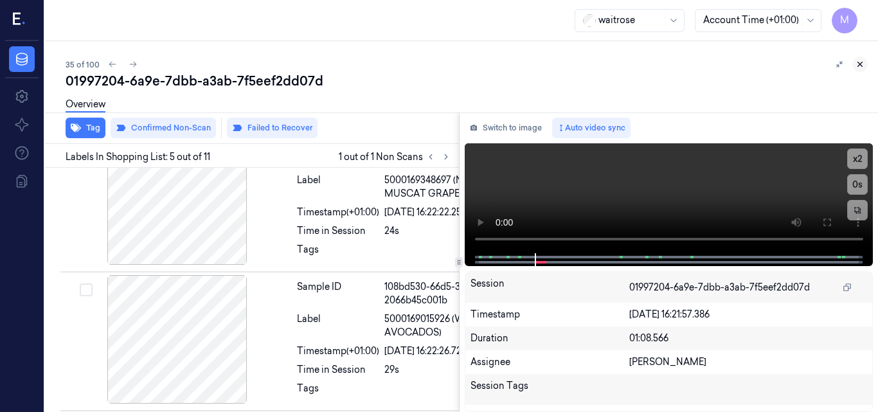
click at [857, 60] on icon at bounding box center [860, 64] width 9 height 9
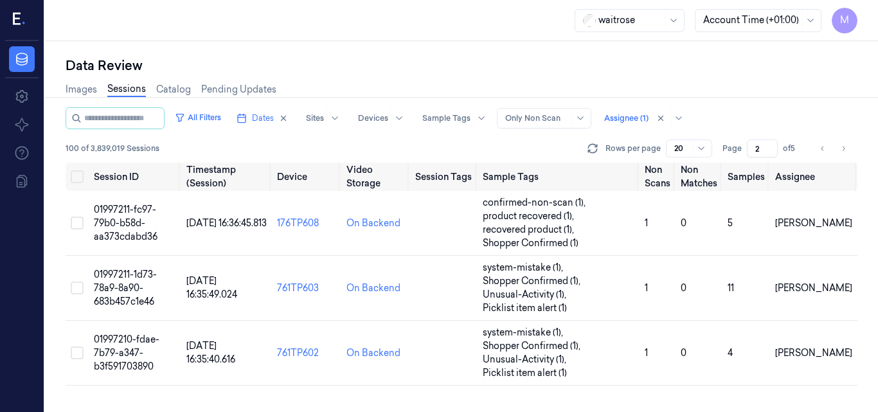
scroll to position [717, 0]
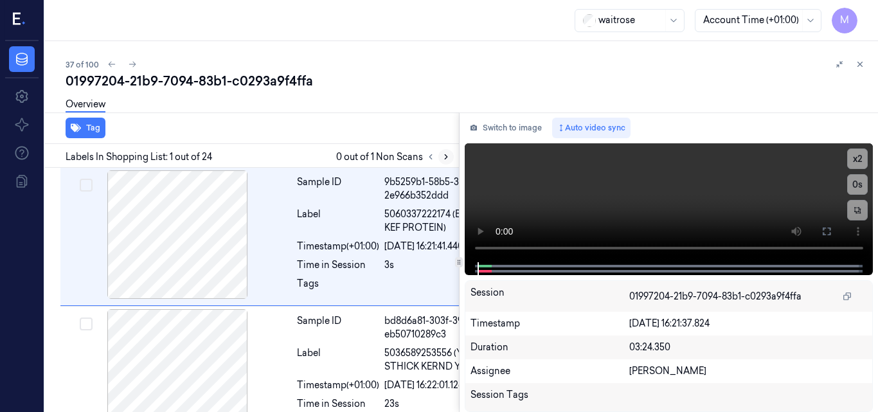
click at [446, 157] on icon at bounding box center [446, 156] width 9 height 9
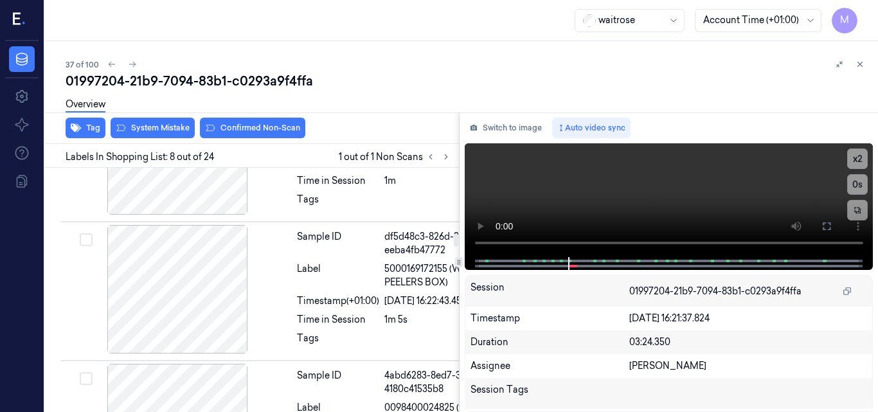
scroll to position [1168, 0]
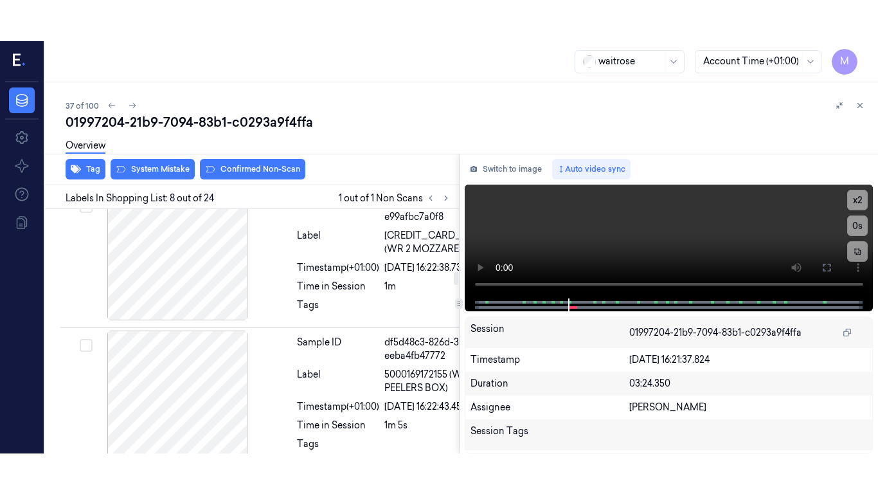
scroll to position [1171, 0]
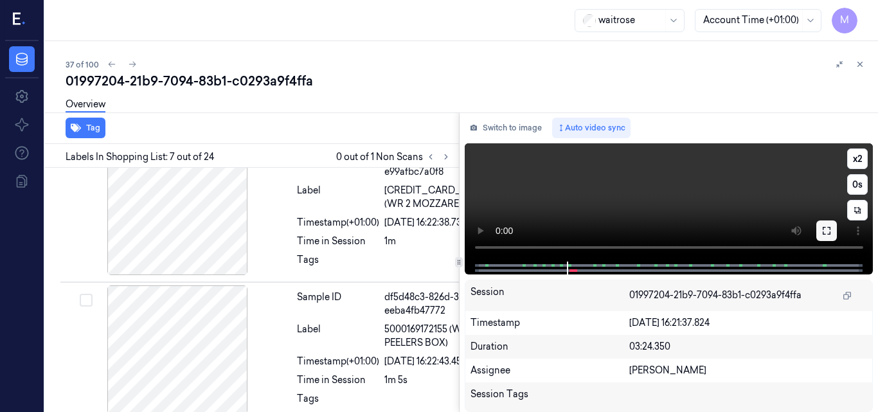
click at [827, 233] on icon at bounding box center [827, 231] width 10 height 10
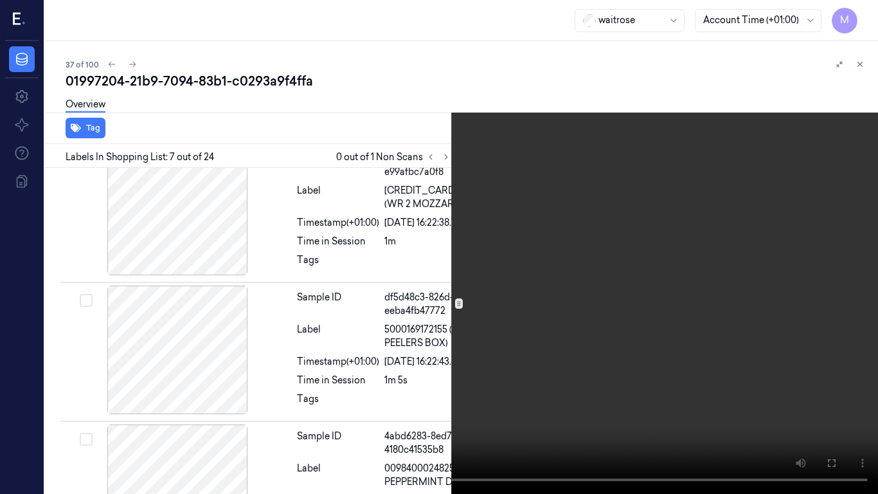
click at [576, 298] on video at bounding box center [439, 247] width 878 height 494
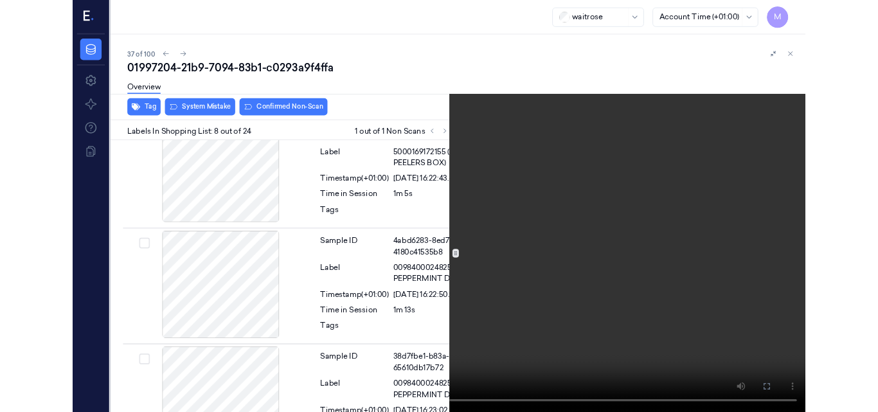
scroll to position [1324, 0]
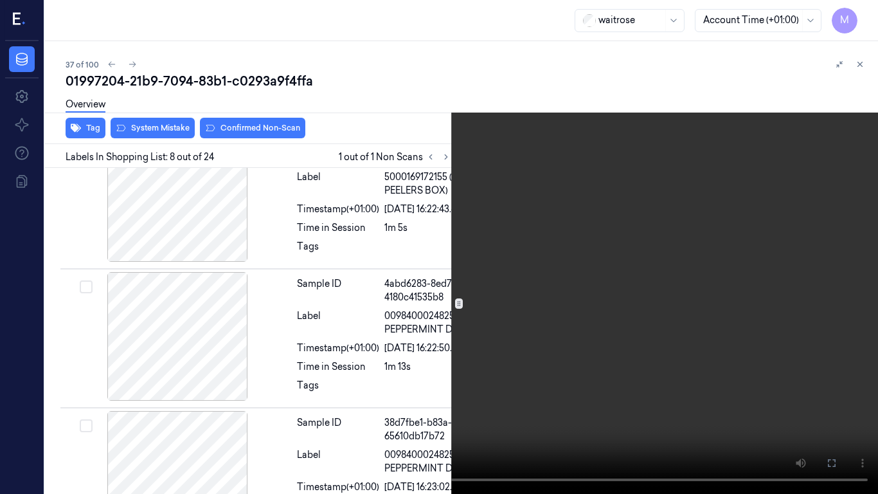
click at [595, 301] on video at bounding box center [439, 247] width 878 height 494
click at [863, 10] on button "x 2" at bounding box center [863, 15] width 21 height 21
click at [867, 8] on button "x 4" at bounding box center [863, 15] width 21 height 21
click at [0, 0] on button at bounding box center [0, 0] width 0 height 0
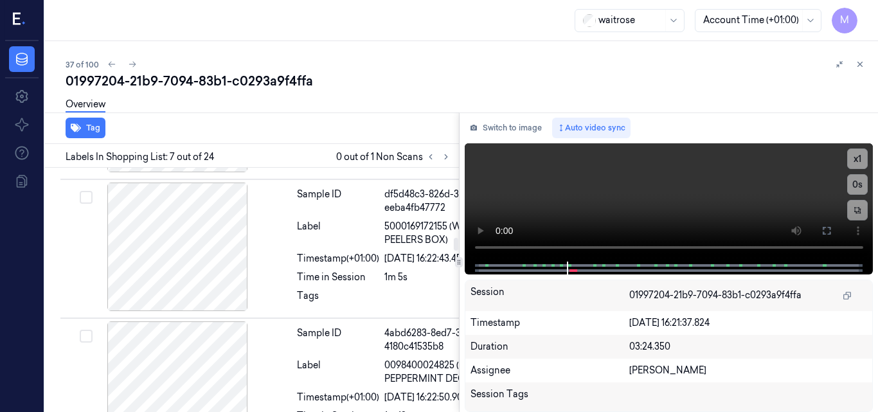
scroll to position [1300, 0]
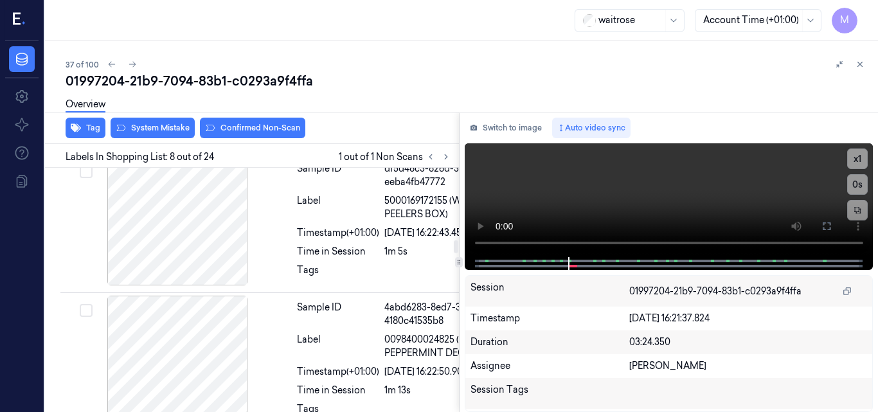
scroll to position [1365, 0]
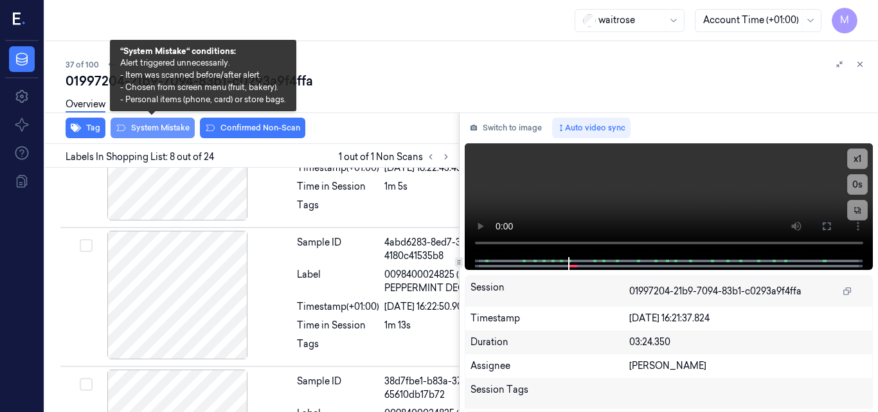
click at [149, 126] on button "System Mistake" at bounding box center [153, 128] width 84 height 21
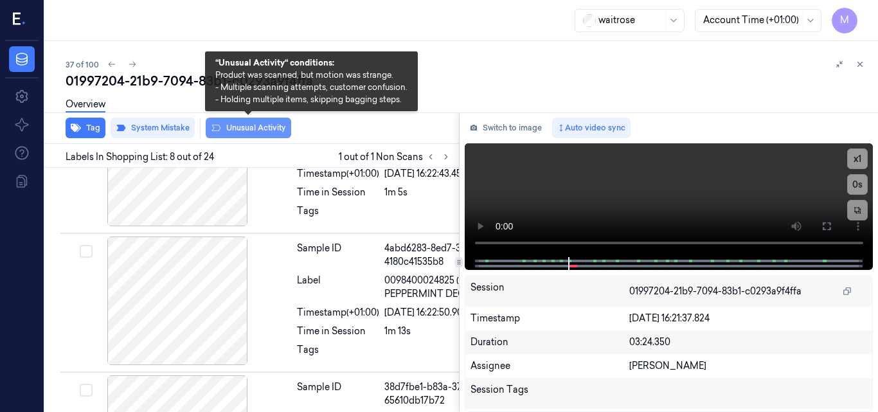
click at [254, 131] on button "Unusual Activity" at bounding box center [249, 128] width 86 height 21
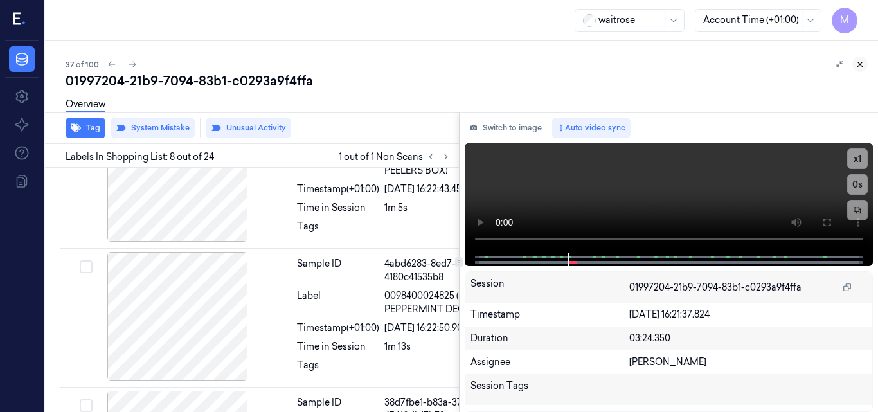
click at [862, 64] on icon at bounding box center [860, 64] width 9 height 9
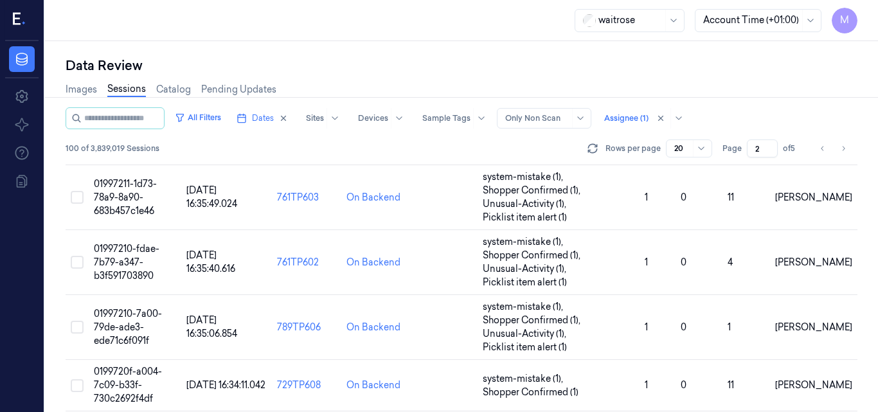
scroll to position [820, 0]
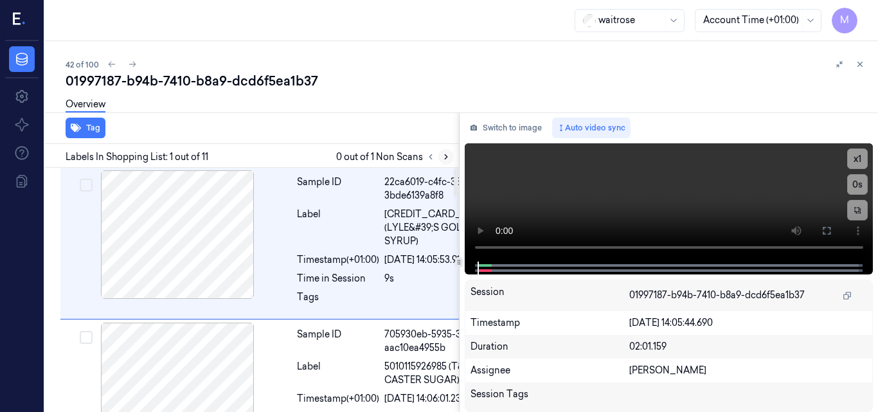
click at [449, 156] on icon at bounding box center [446, 156] width 9 height 9
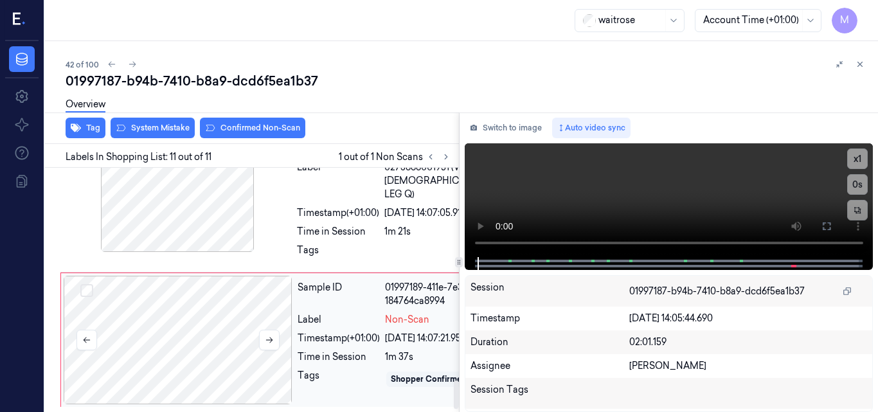
scroll to position [1726, 0]
click at [230, 239] on div at bounding box center [177, 187] width 229 height 129
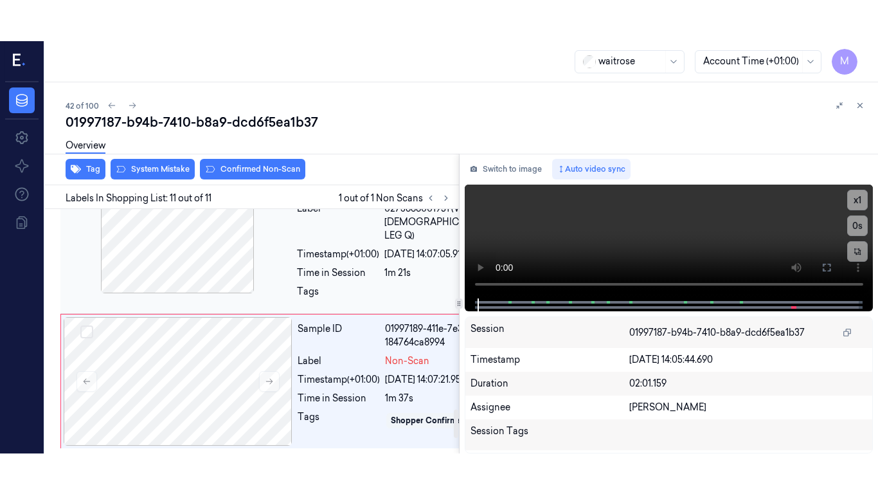
scroll to position [1696, 0]
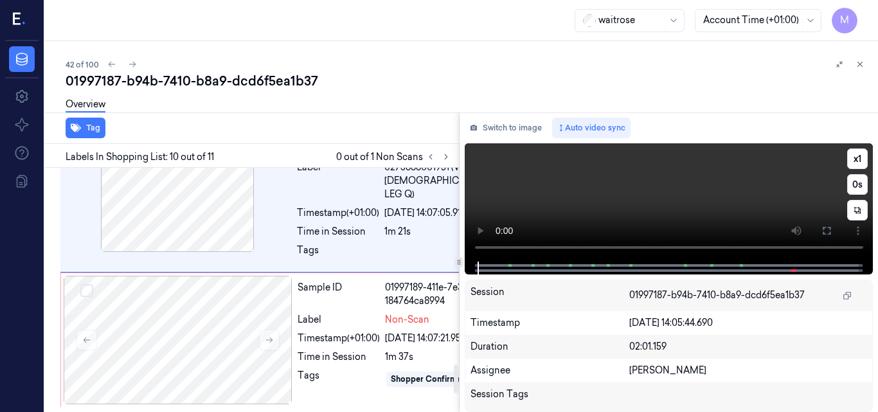
click at [684, 186] on video at bounding box center [669, 202] width 409 height 118
click at [682, 186] on video at bounding box center [669, 202] width 409 height 118
click at [829, 226] on icon at bounding box center [827, 231] width 10 height 10
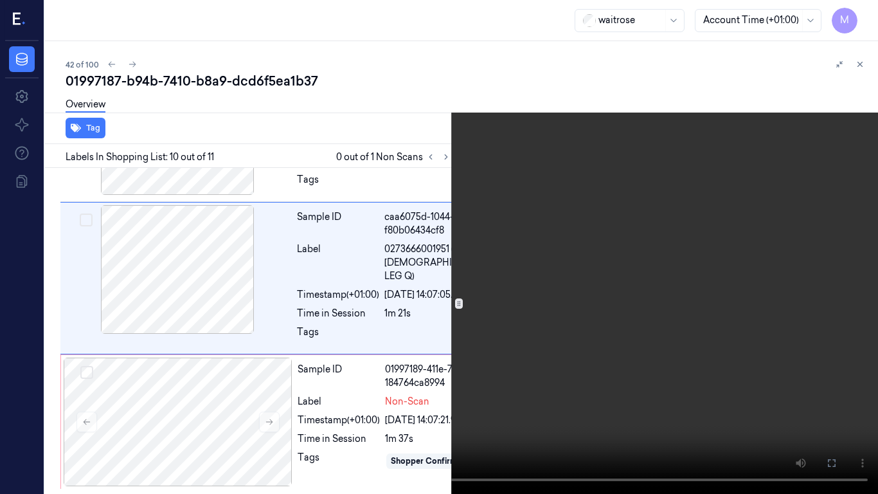
click at [458, 231] on video at bounding box center [439, 247] width 878 height 494
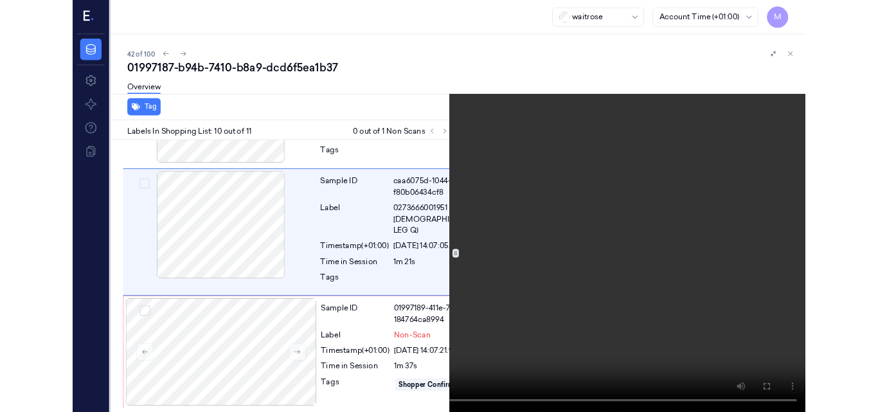
scroll to position [1656, 0]
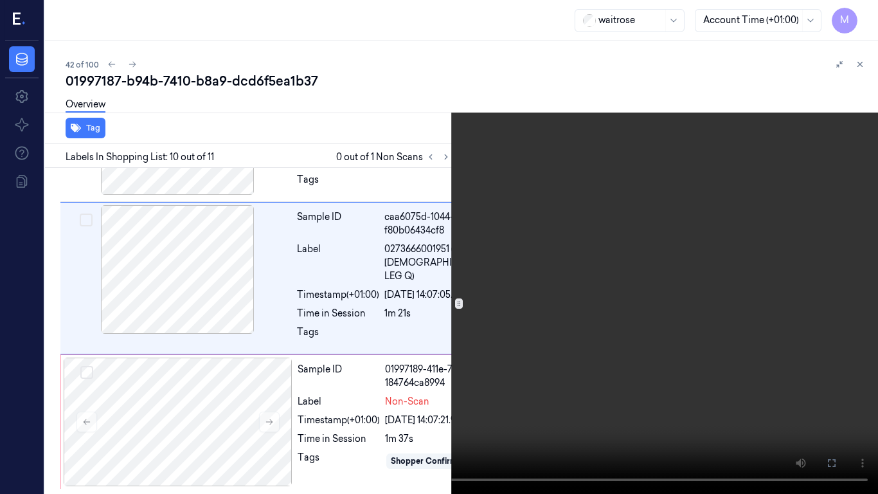
click at [0, 0] on icon at bounding box center [0, 0] width 0 height 0
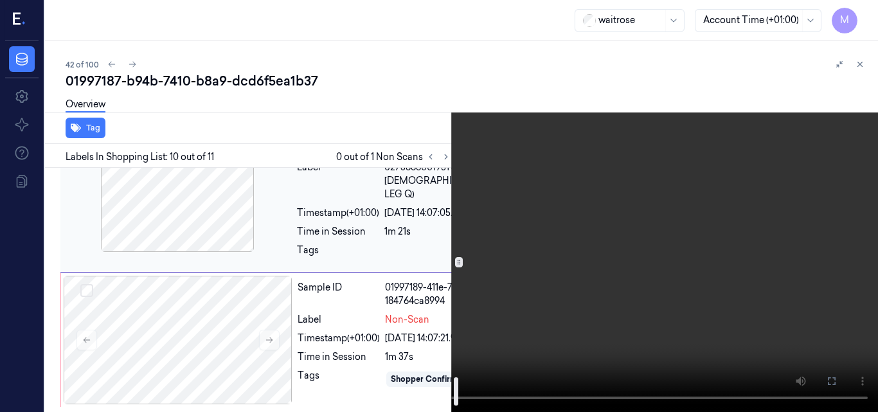
scroll to position [1848, 0]
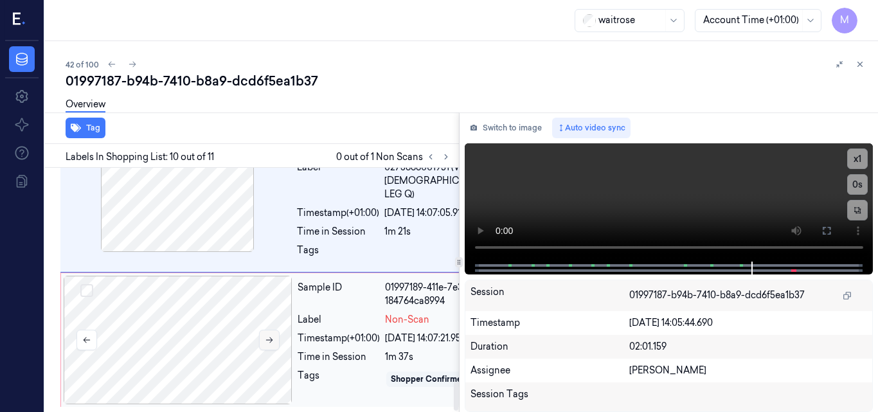
click at [266, 338] on icon at bounding box center [269, 341] width 7 height 6
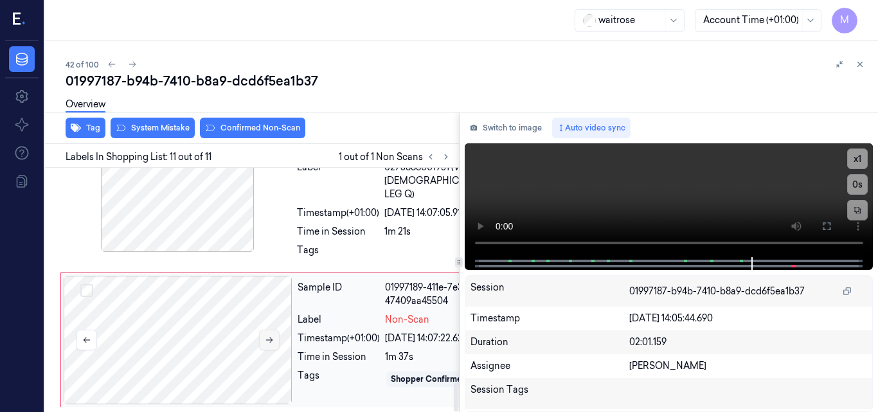
click at [266, 330] on button at bounding box center [269, 340] width 21 height 21
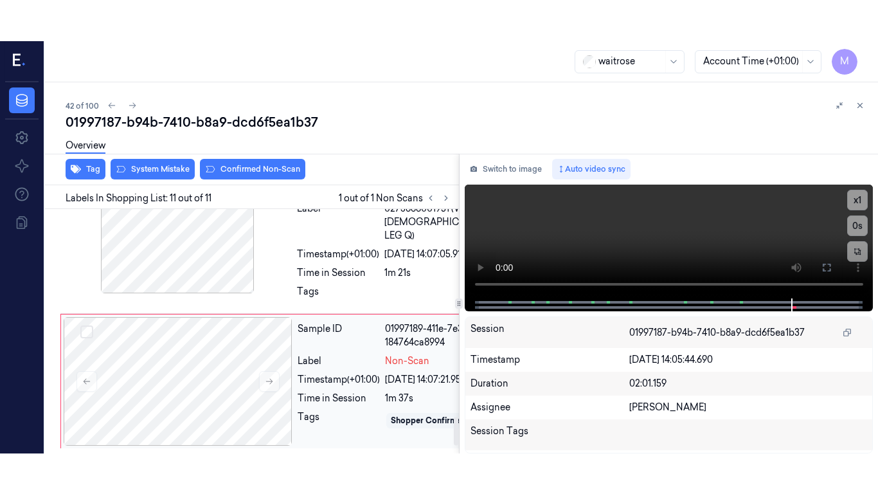
scroll to position [1791, 0]
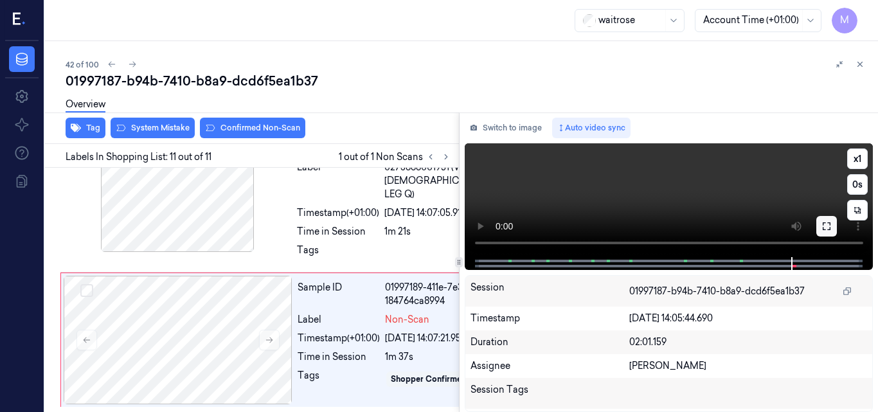
click at [829, 222] on icon at bounding box center [827, 226] width 10 height 10
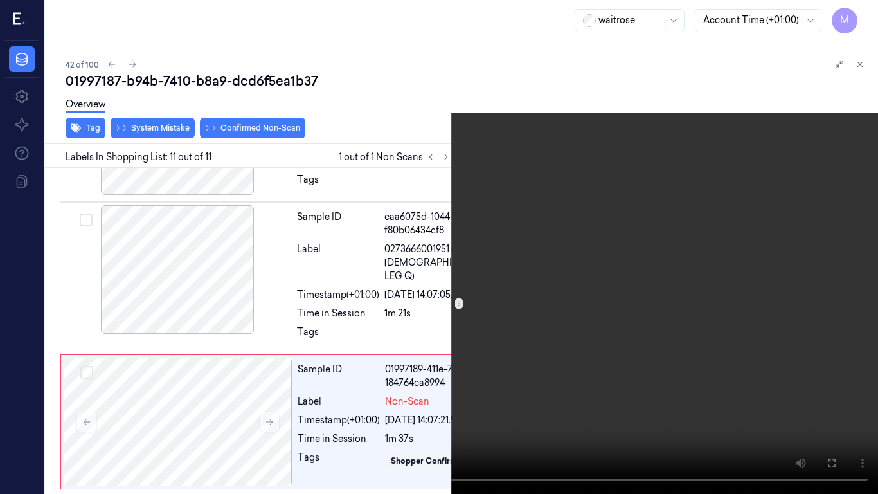
click at [565, 284] on video at bounding box center [439, 247] width 878 height 494
click at [406, 347] on video at bounding box center [439, 247] width 878 height 494
click at [0, 0] on icon at bounding box center [0, 0] width 0 height 0
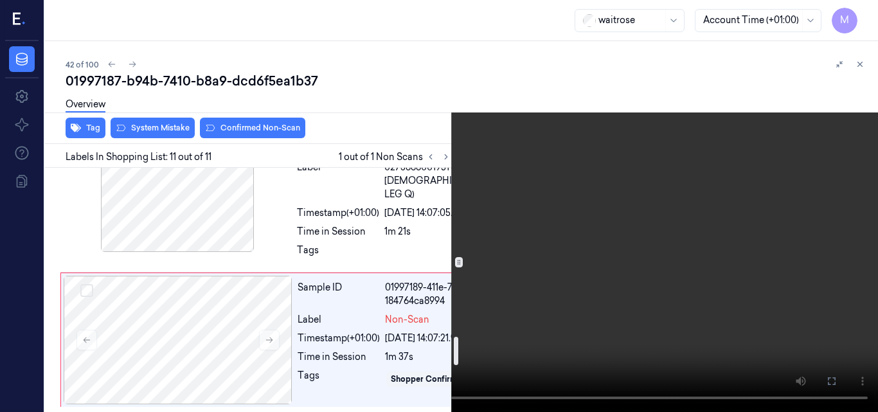
scroll to position [1469, 0]
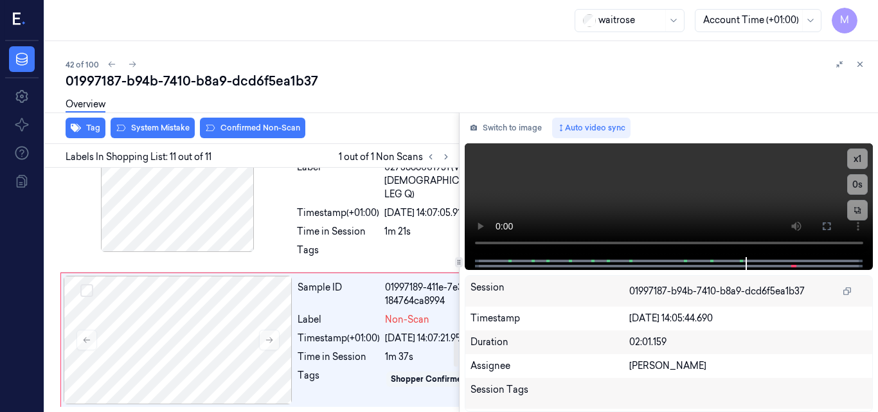
click at [171, 113] on div at bounding box center [177, 49] width 229 height 129
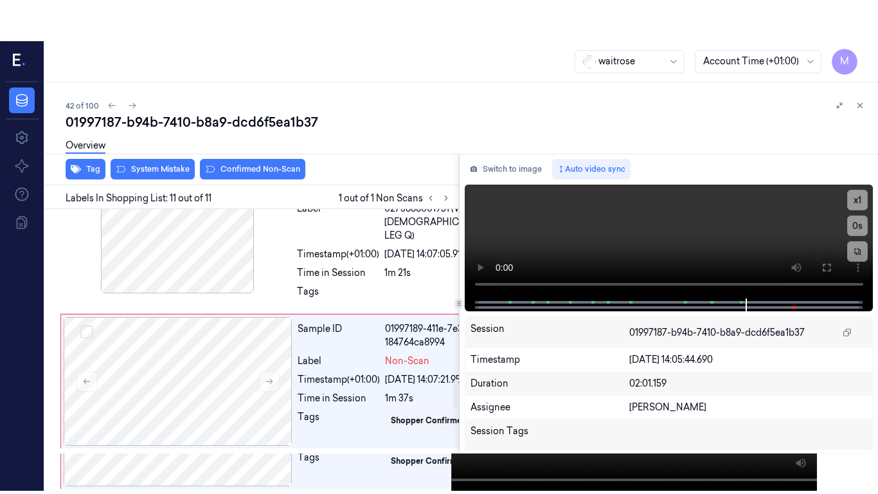
scroll to position [1510, 0]
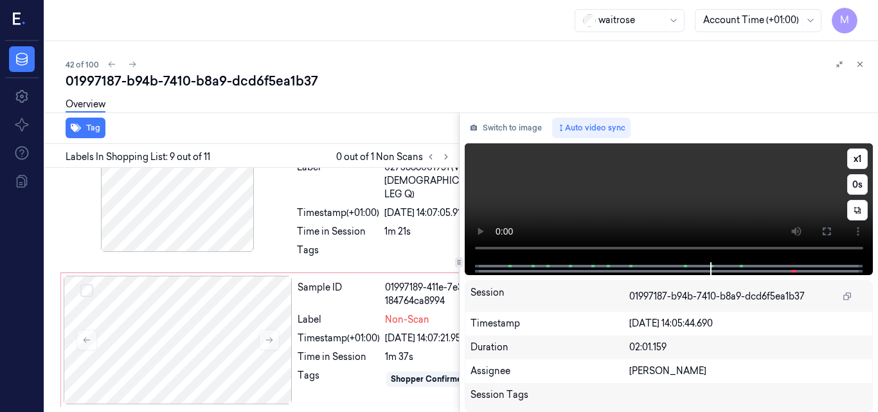
click at [716, 190] on video at bounding box center [669, 202] width 409 height 119
click at [828, 235] on icon at bounding box center [827, 232] width 8 height 8
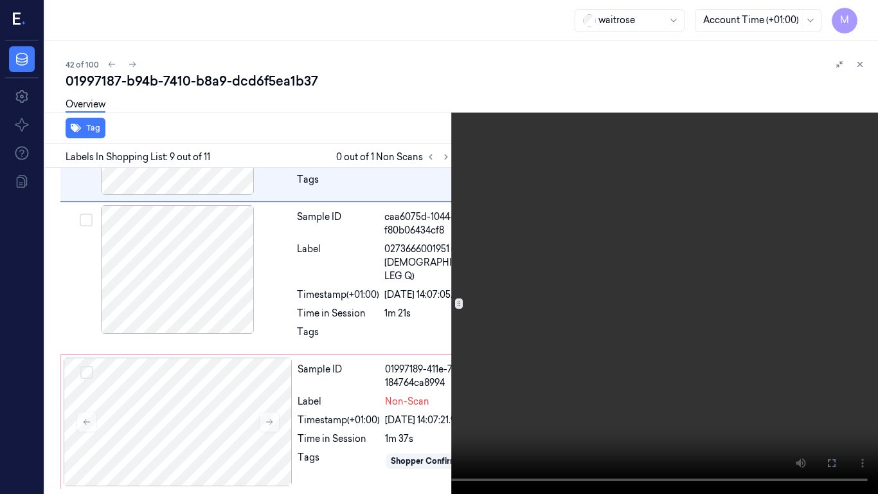
click at [601, 260] on video at bounding box center [439, 247] width 878 height 494
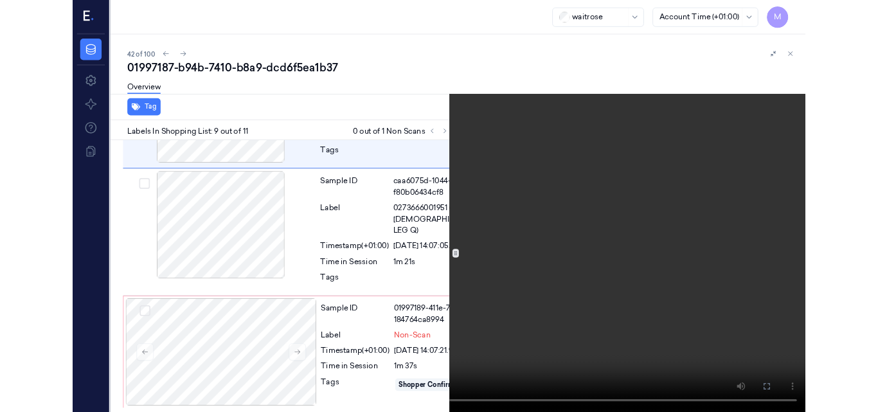
scroll to position [1469, 0]
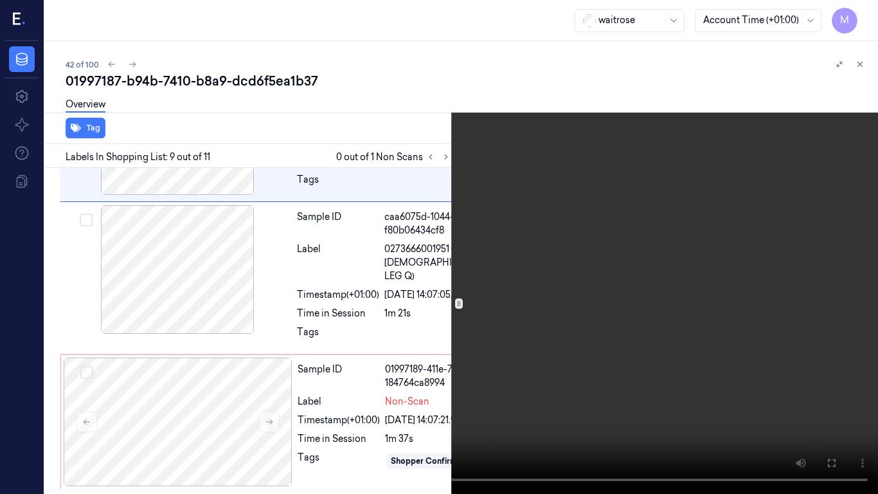
click at [434, 323] on video at bounding box center [439, 247] width 878 height 494
click at [462, 312] on video at bounding box center [439, 247] width 878 height 494
click at [0, 0] on icon at bounding box center [0, 0] width 0 height 0
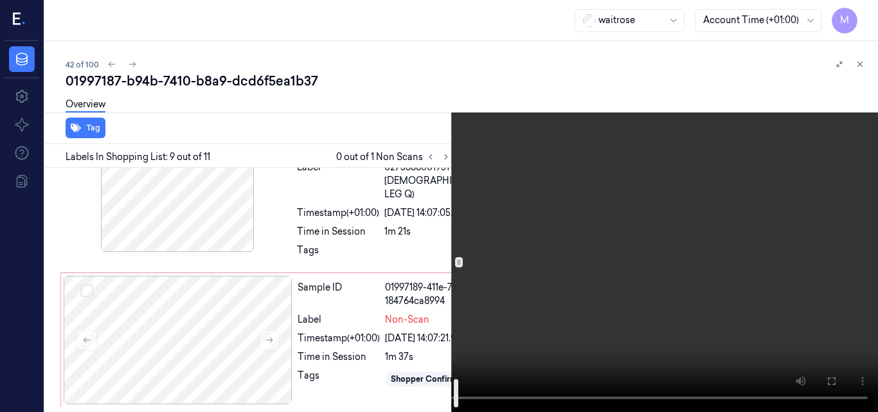
scroll to position [1855, 0]
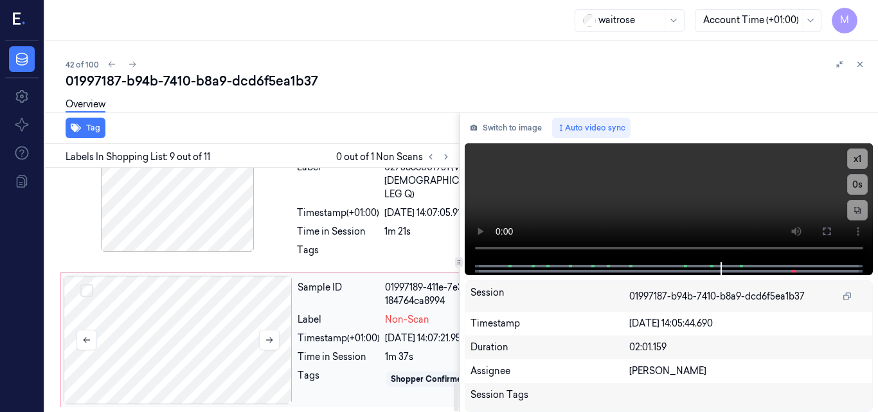
click at [191, 276] on div at bounding box center [178, 340] width 229 height 129
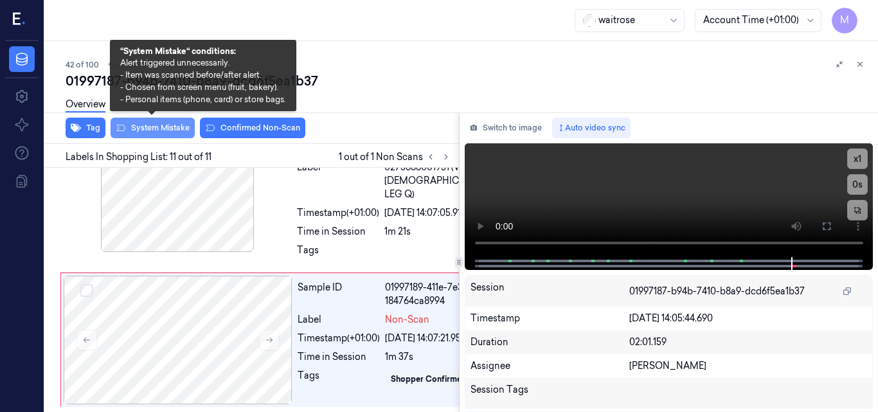
click at [165, 125] on button "System Mistake" at bounding box center [153, 128] width 84 height 21
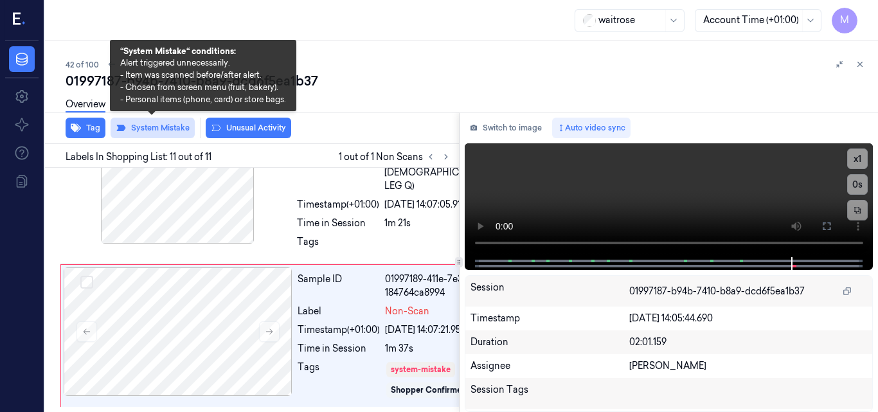
scroll to position [1861, 0]
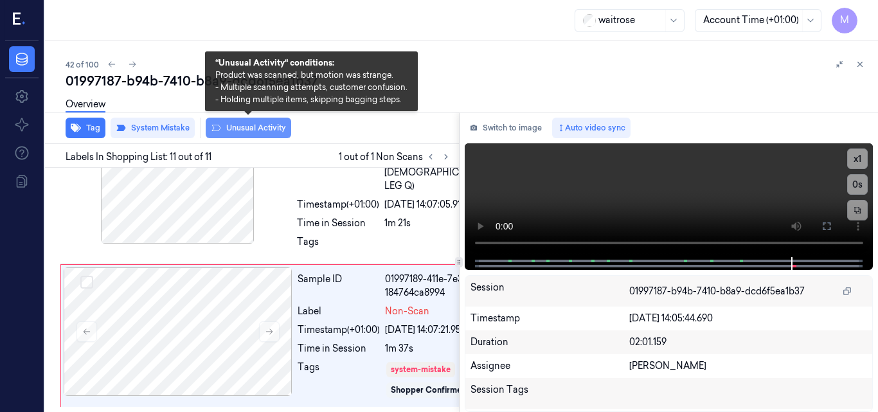
click at [255, 125] on button "Unusual Activity" at bounding box center [249, 128] width 86 height 21
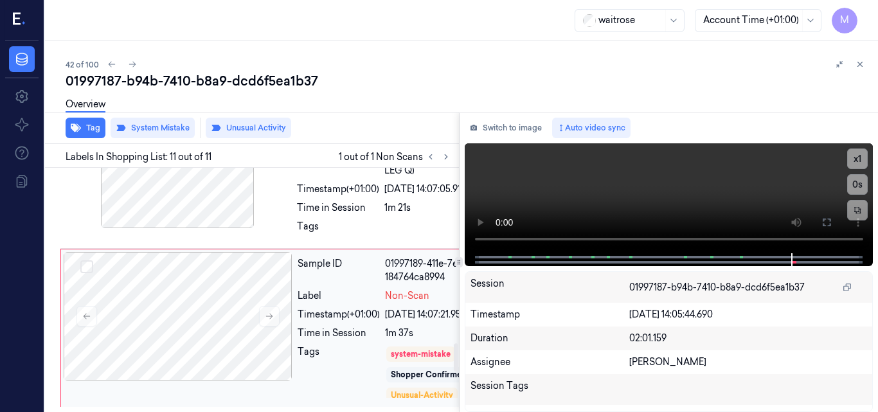
scroll to position [1475, 0]
click at [209, 89] on div at bounding box center [177, 25] width 229 height 129
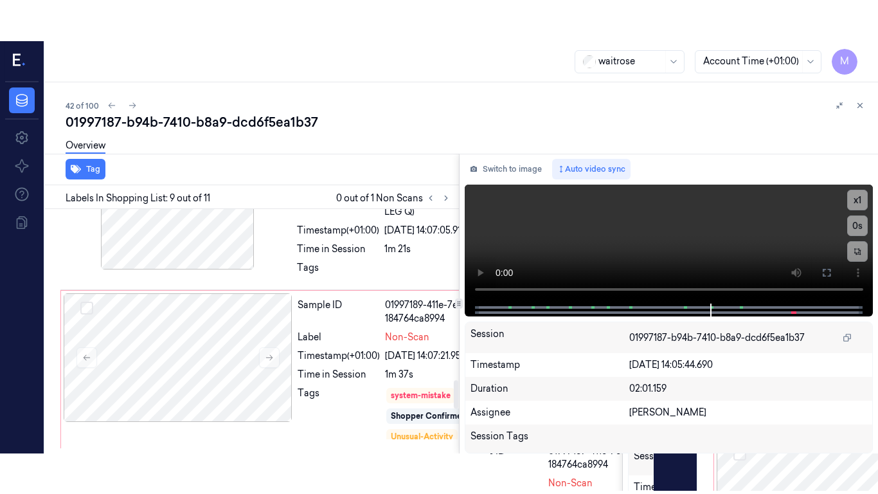
scroll to position [1510, 0]
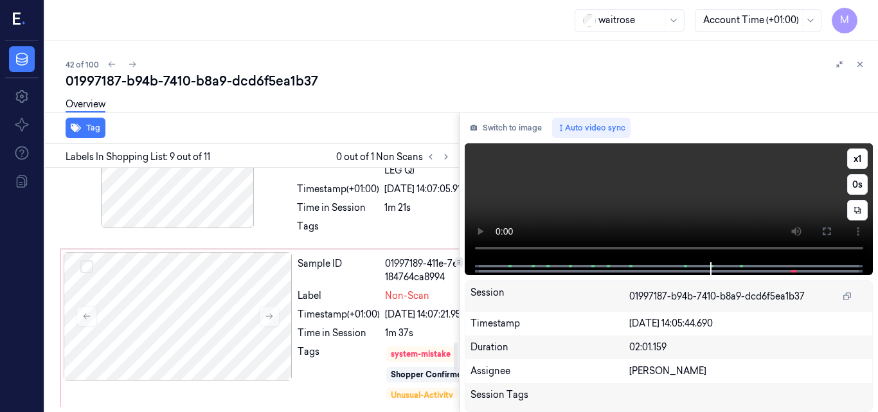
click at [646, 199] on video at bounding box center [669, 202] width 409 height 119
click at [825, 231] on icon at bounding box center [827, 231] width 10 height 10
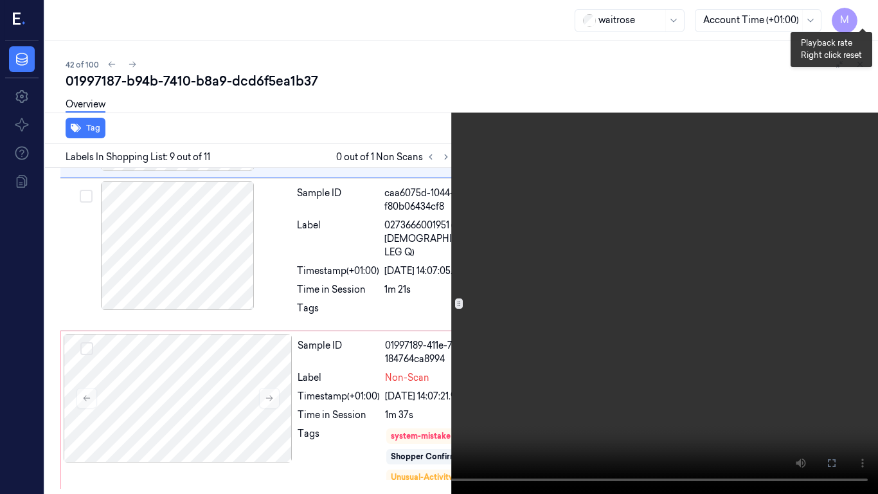
click at [862, 17] on button "x 1" at bounding box center [863, 15] width 21 height 21
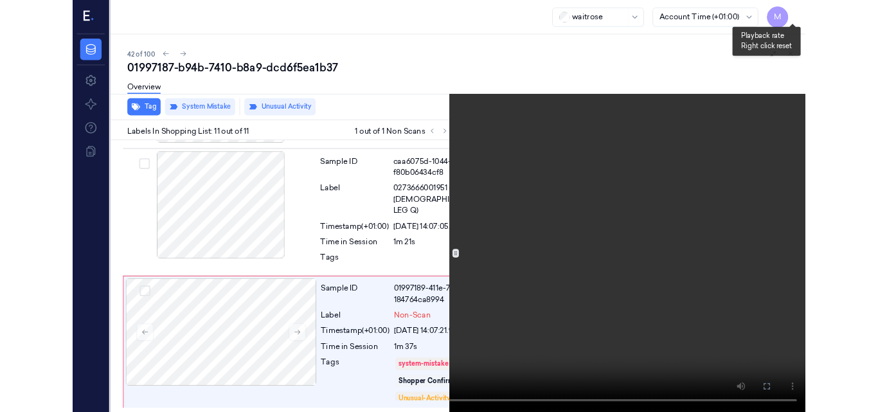
scroll to position [1779, 0]
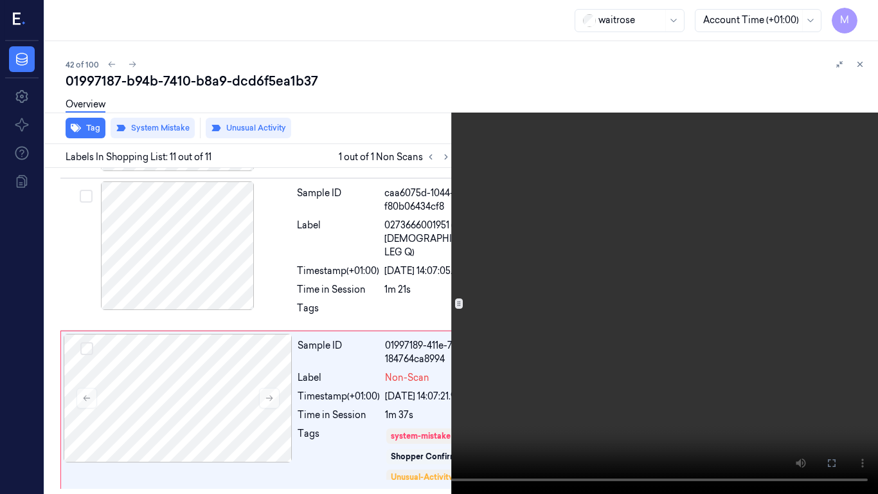
click at [447, 253] on video at bounding box center [439, 247] width 878 height 494
click at [0, 0] on icon at bounding box center [0, 0] width 0 height 0
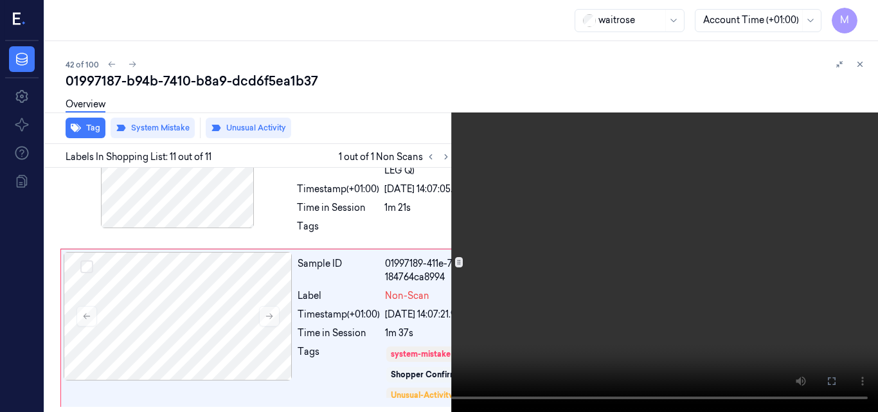
scroll to position [1861, 0]
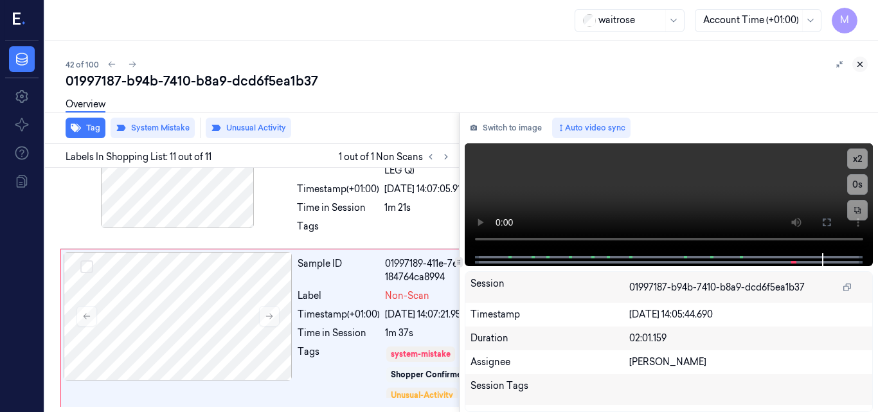
click at [858, 59] on button at bounding box center [860, 64] width 15 height 15
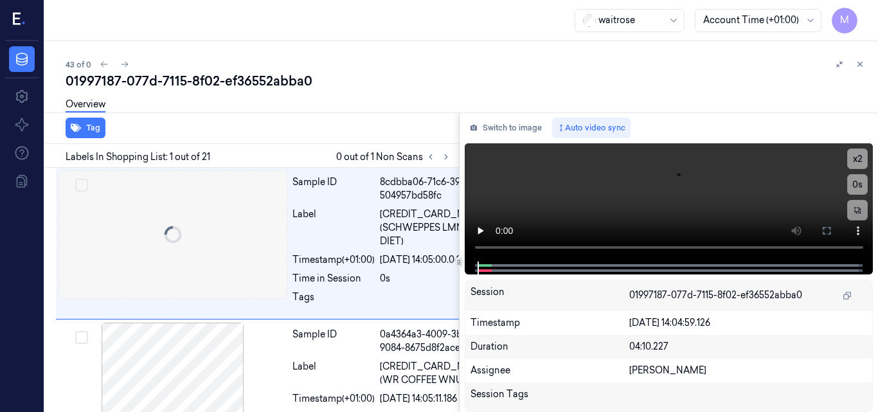
scroll to position [0, 3]
click at [442, 156] on icon at bounding box center [446, 156] width 9 height 9
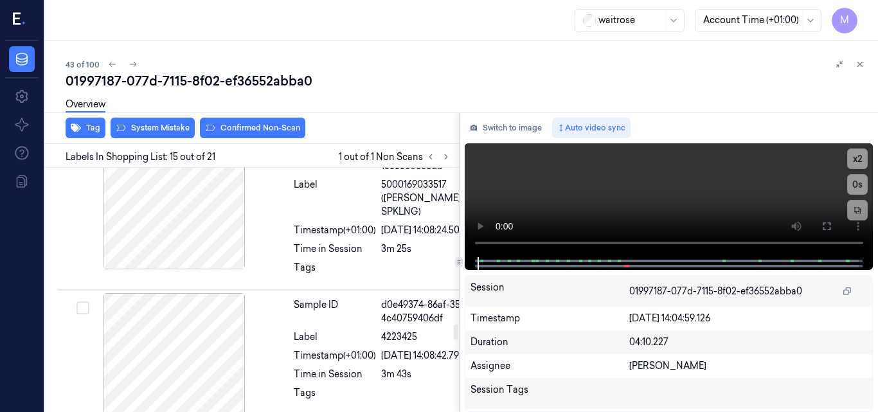
scroll to position [2431, 3]
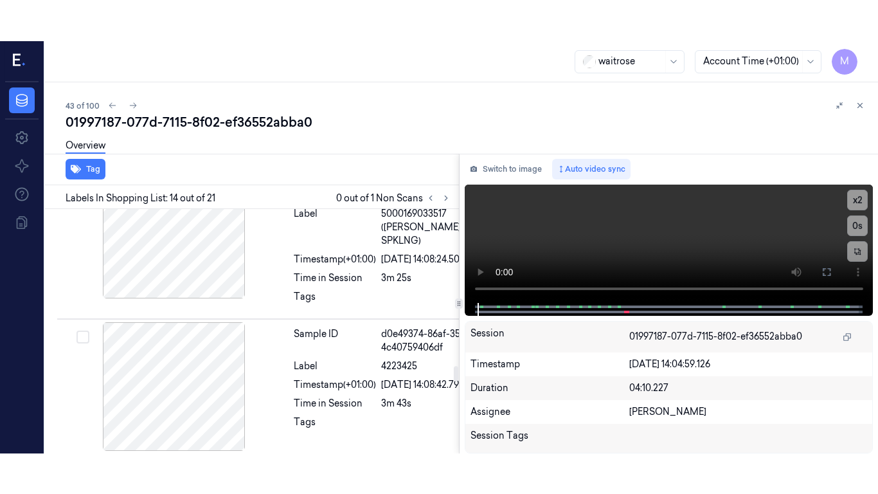
scroll to position [2380, 3]
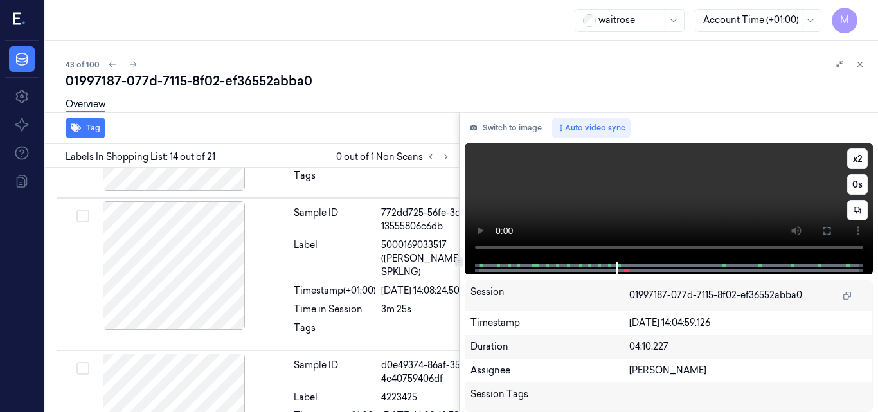
click at [737, 197] on video at bounding box center [669, 202] width 409 height 118
click at [820, 228] on button at bounding box center [827, 231] width 21 height 21
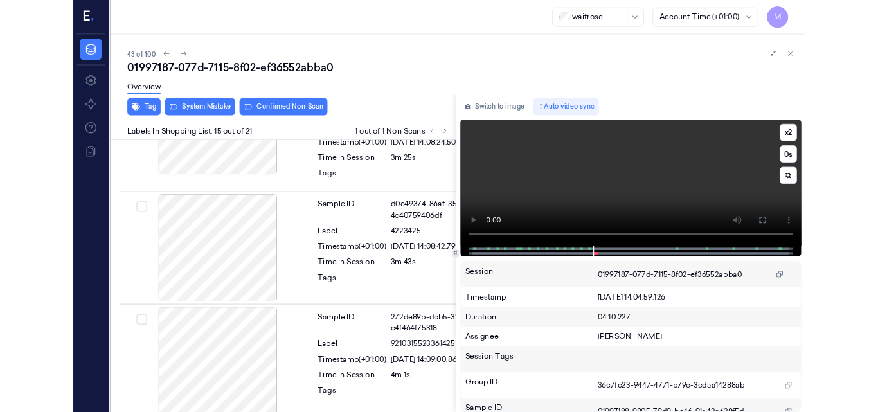
scroll to position [2519, 3]
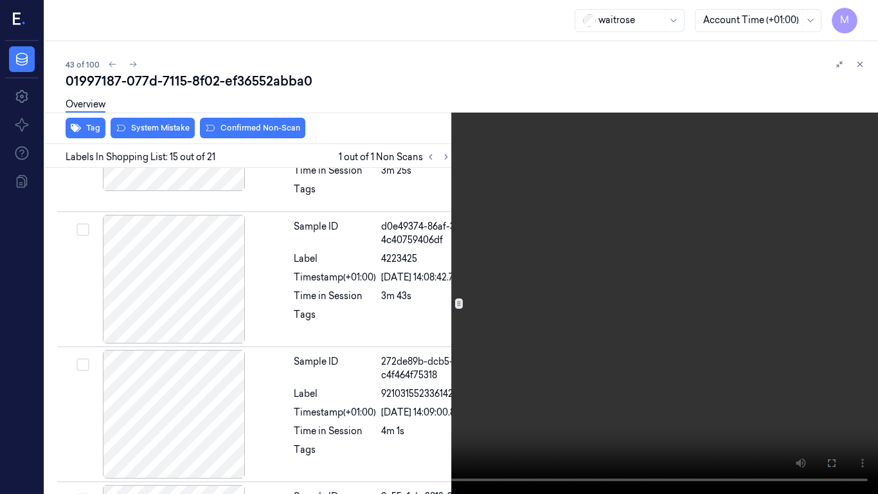
click at [621, 261] on video at bounding box center [439, 247] width 878 height 494
click at [0, 0] on icon at bounding box center [0, 0] width 0 height 0
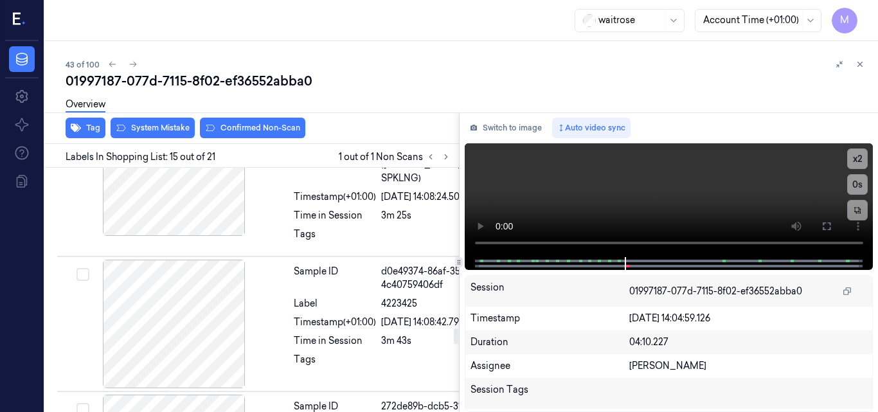
scroll to position [2495, 3]
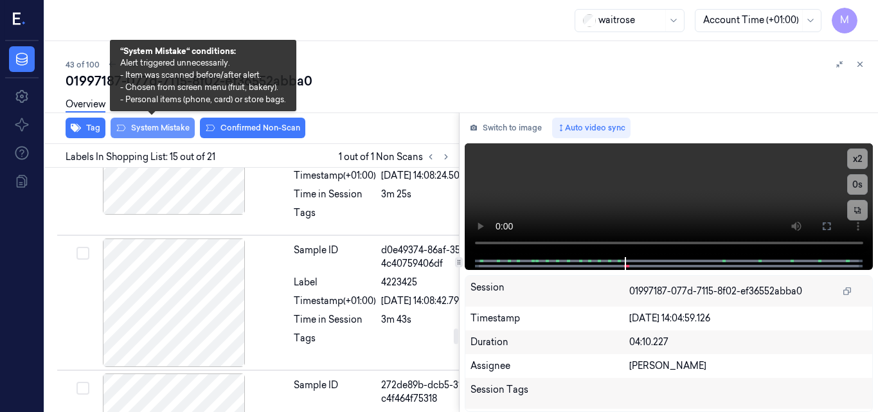
click at [162, 129] on button "System Mistake" at bounding box center [153, 128] width 84 height 21
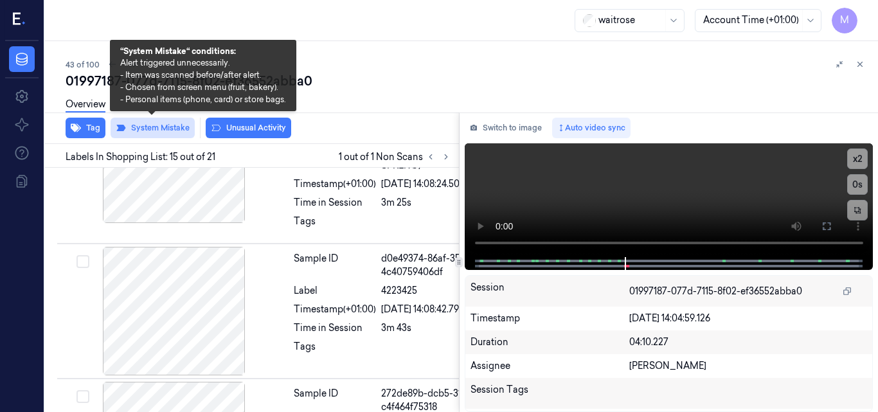
scroll to position [2563, 3]
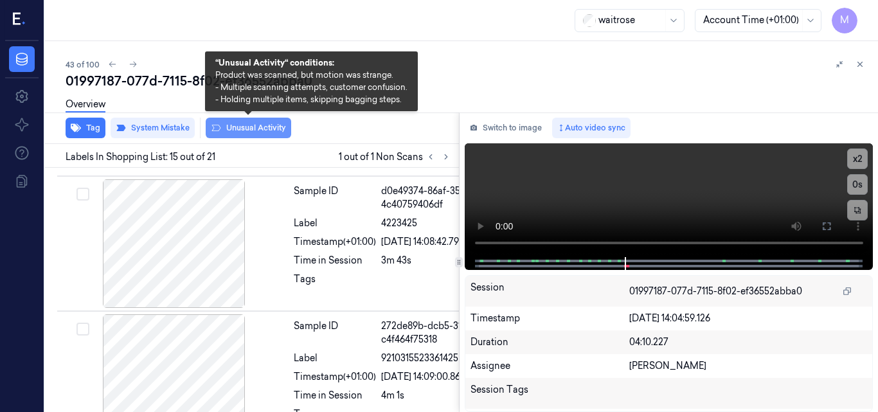
click at [260, 128] on button "Unusual Activity" at bounding box center [249, 128] width 86 height 21
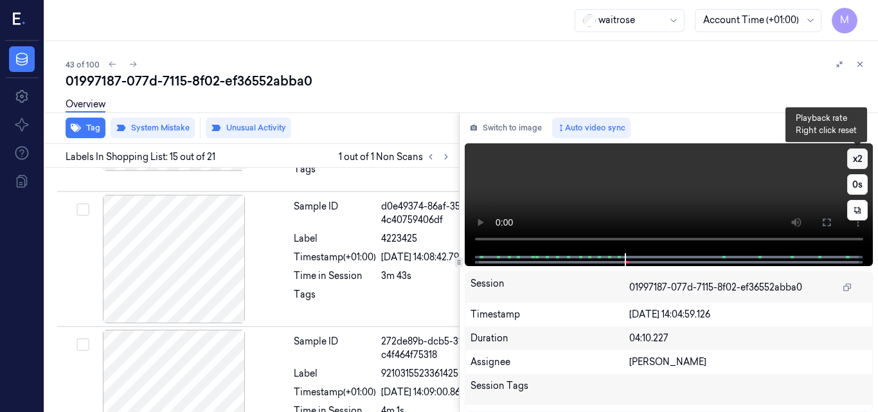
click at [855, 159] on button "x 2" at bounding box center [857, 159] width 21 height 21
click at [854, 159] on button "x 4" at bounding box center [857, 159] width 21 height 21
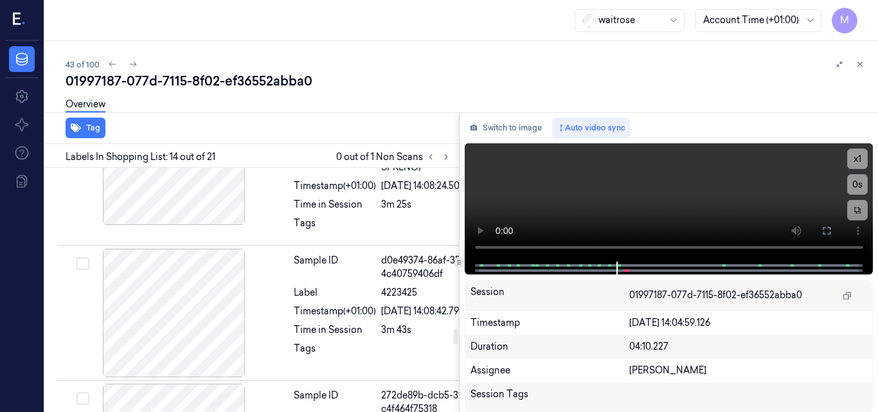
scroll to position [2445, 3]
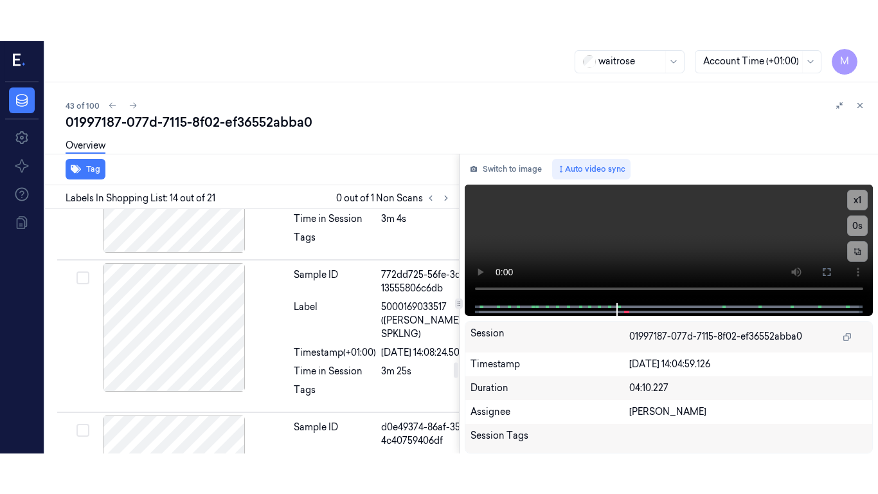
scroll to position [2380, 3]
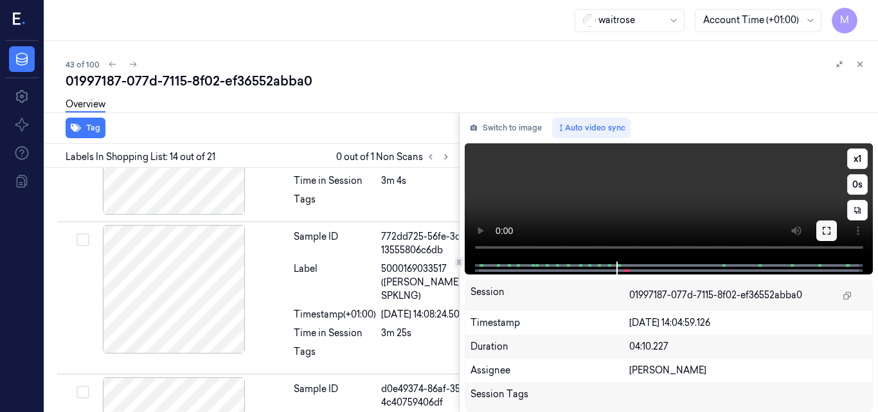
click at [830, 230] on icon at bounding box center [827, 231] width 8 height 8
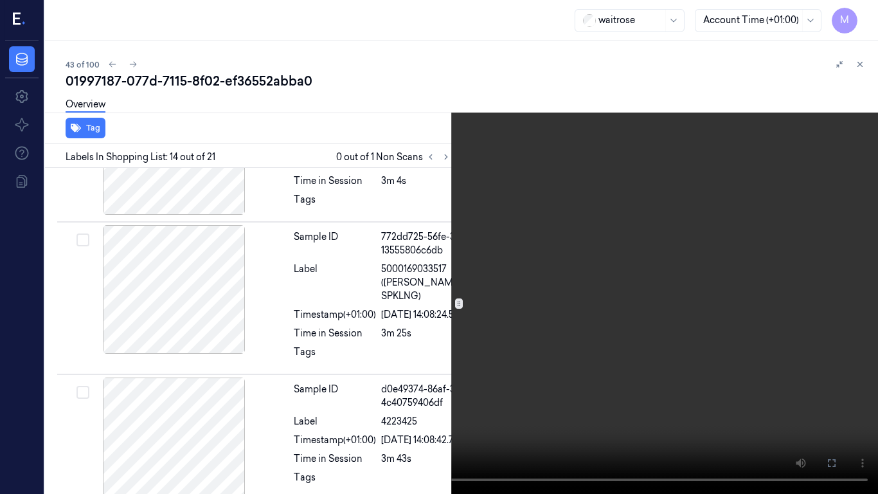
click at [619, 266] on video at bounding box center [439, 247] width 878 height 494
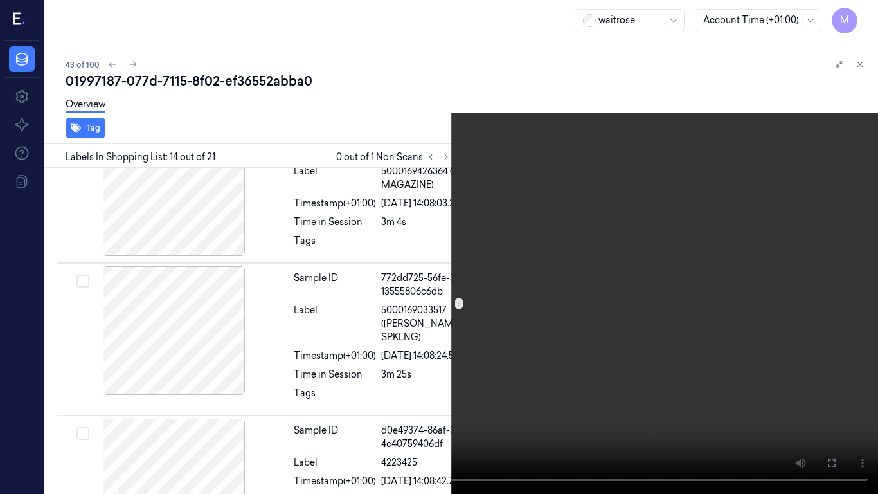
click at [578, 266] on video at bounding box center [439, 247] width 878 height 494
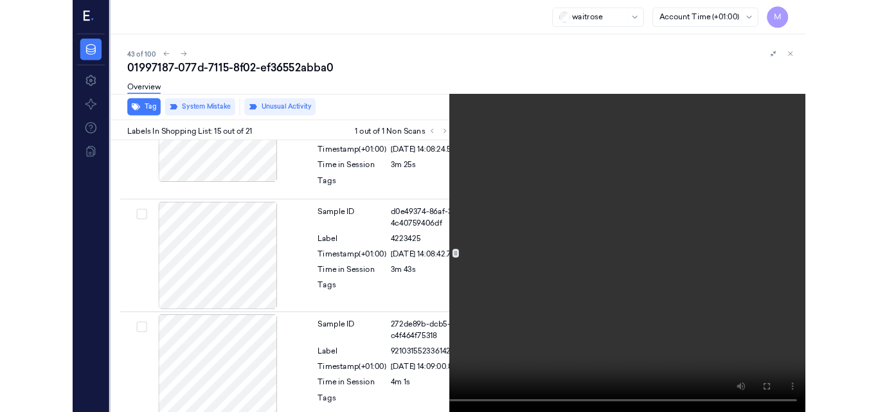
scroll to position [2522, 3]
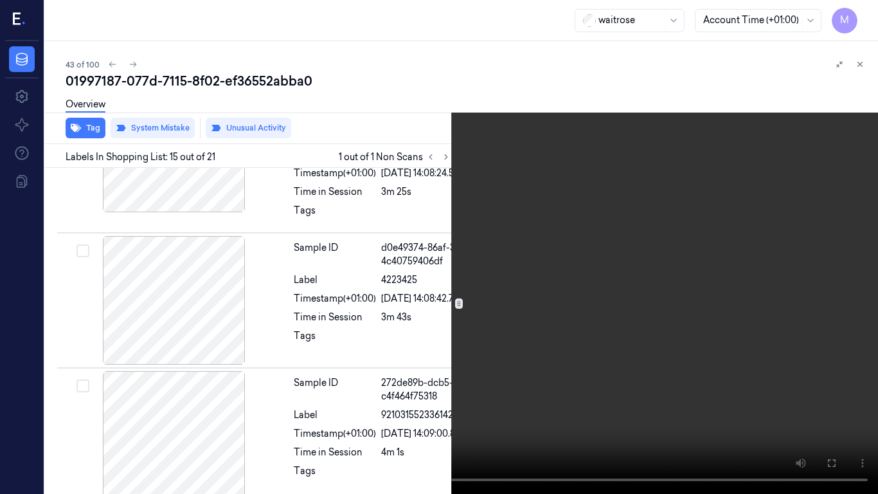
click at [0, 0] on icon at bounding box center [0, 0] width 0 height 0
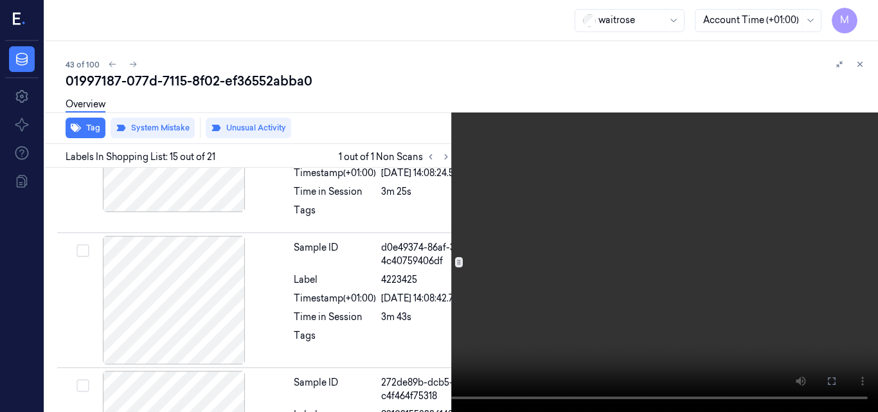
scroll to position [2563, 3]
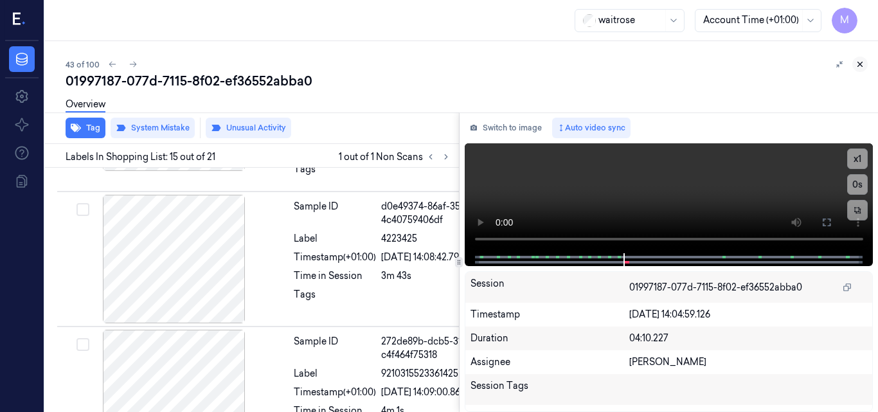
click at [863, 62] on icon at bounding box center [860, 64] width 9 height 9
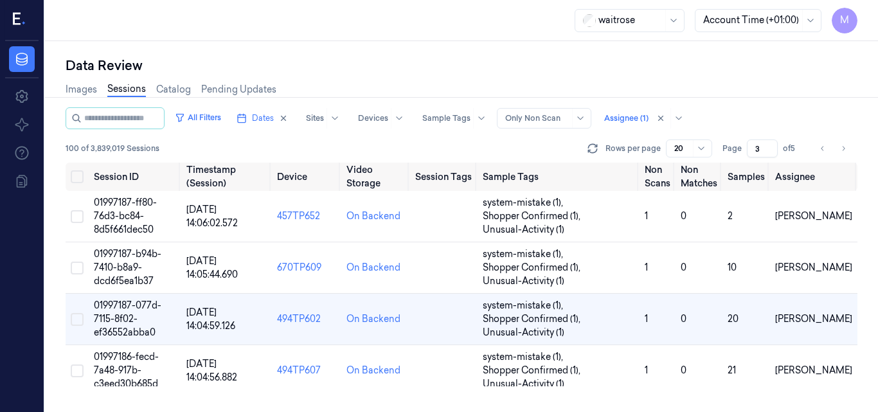
scroll to position [32, 0]
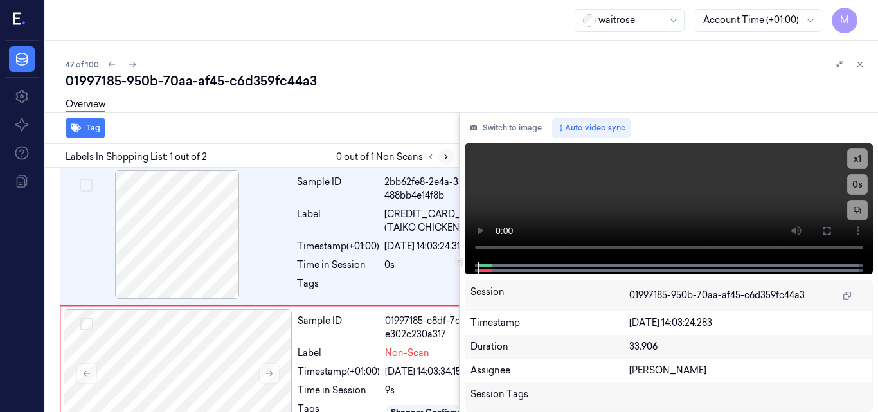
click at [447, 155] on icon at bounding box center [446, 156] width 9 height 9
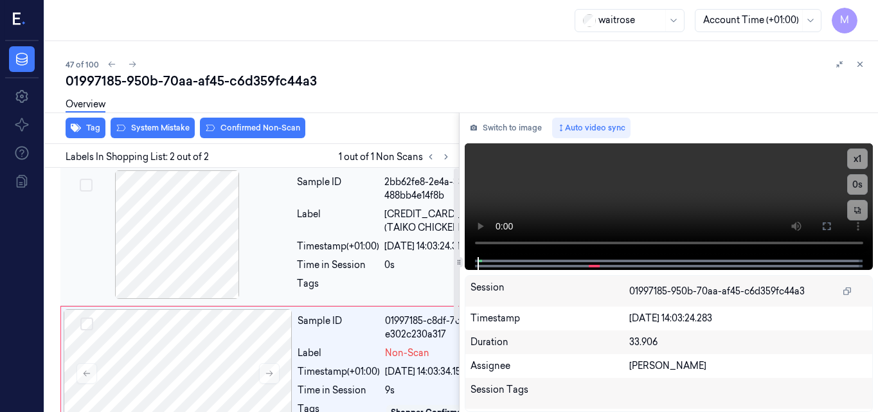
click at [210, 208] on div at bounding box center [177, 234] width 229 height 129
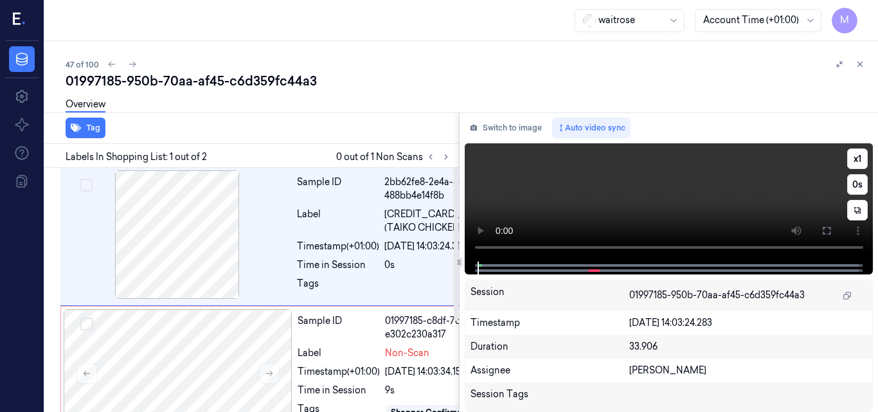
click at [638, 201] on video at bounding box center [669, 202] width 409 height 118
click at [692, 194] on video at bounding box center [669, 202] width 409 height 118
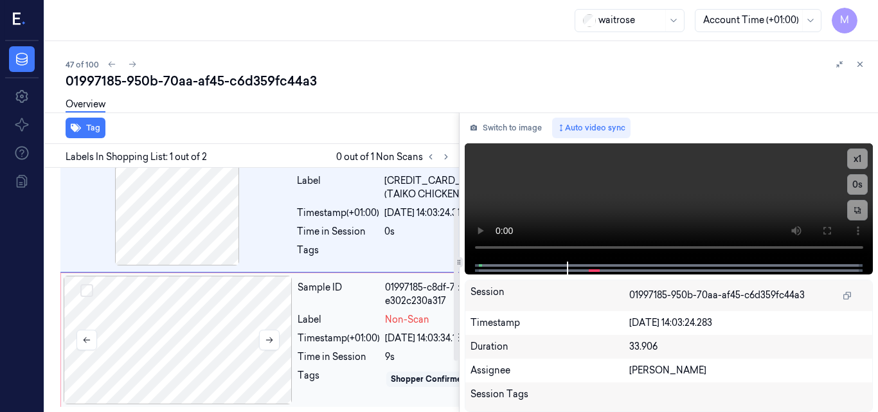
click at [240, 330] on div at bounding box center [178, 340] width 229 height 129
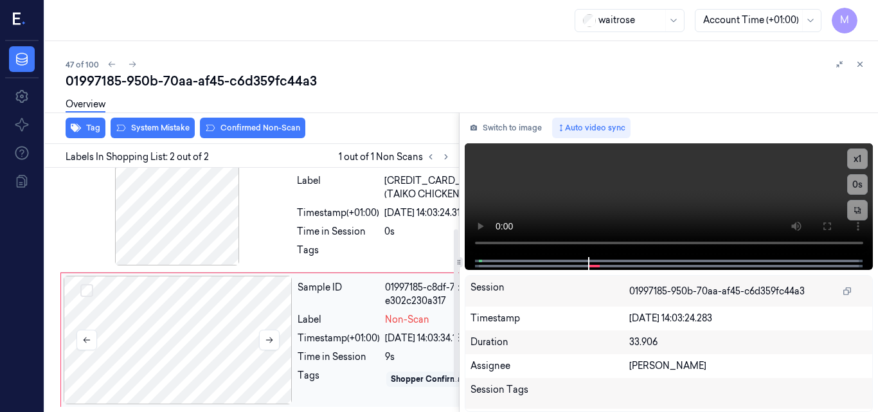
scroll to position [146, 0]
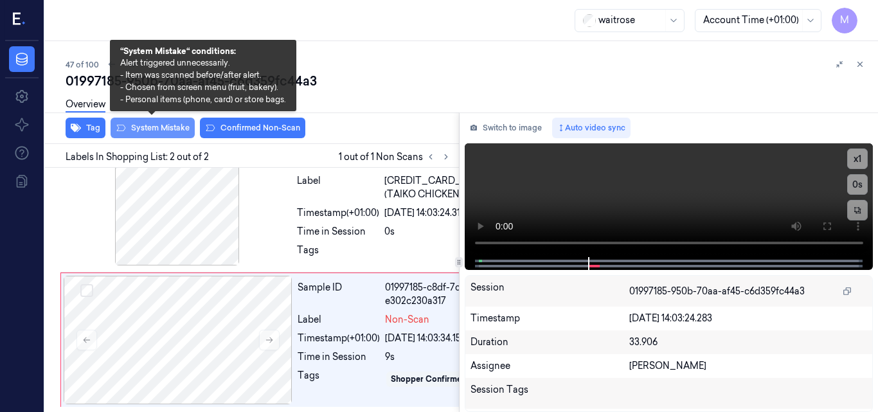
click at [161, 127] on button "System Mistake" at bounding box center [153, 128] width 84 height 21
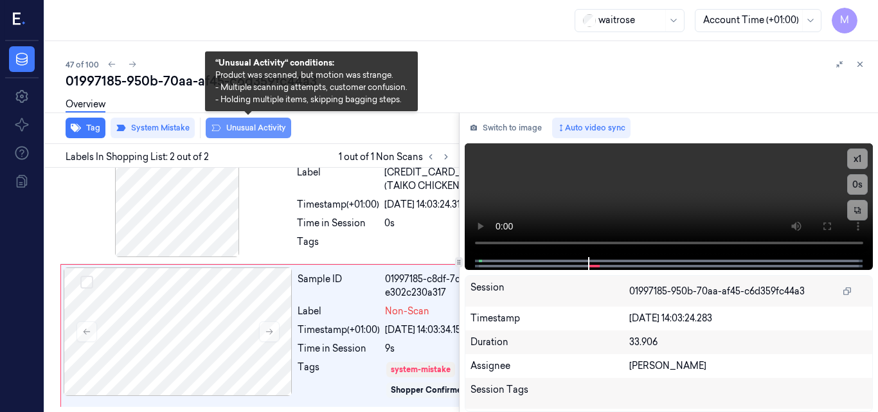
click button "Unusual Activity"
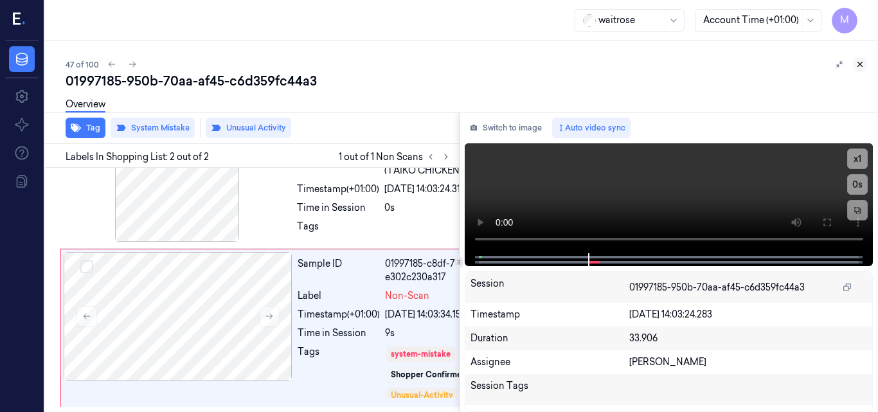
click icon
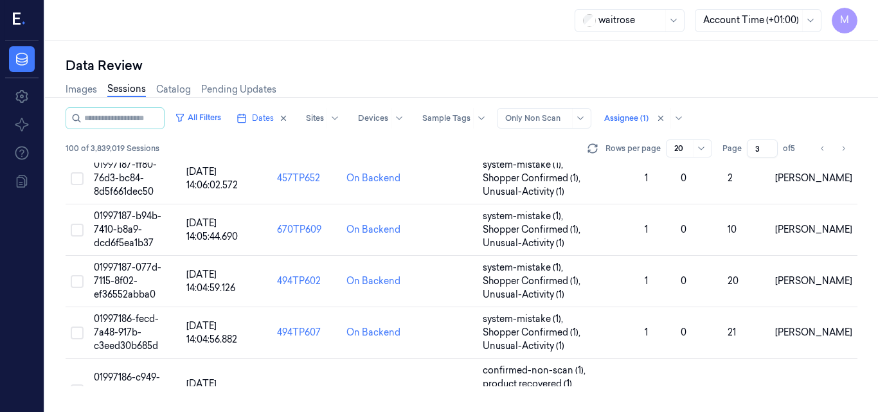
scroll to position [251, 0]
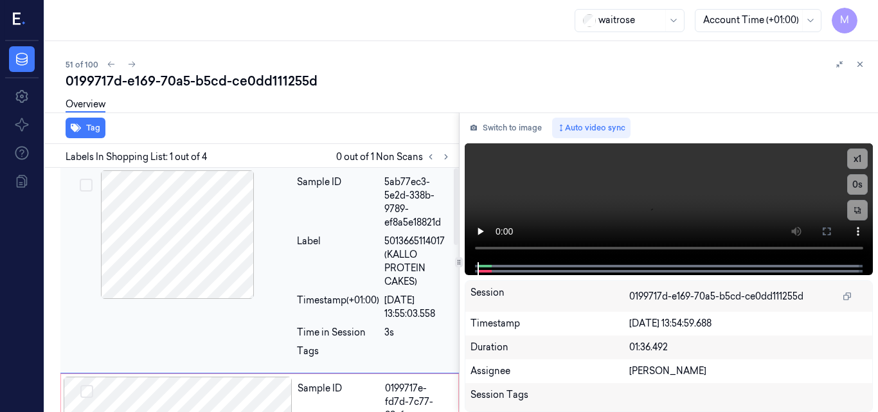
click at [184, 212] on div at bounding box center [177, 234] width 229 height 129
click at [619, 205] on video at bounding box center [669, 202] width 409 height 119
click at [703, 212] on video at bounding box center [669, 202] width 409 height 119
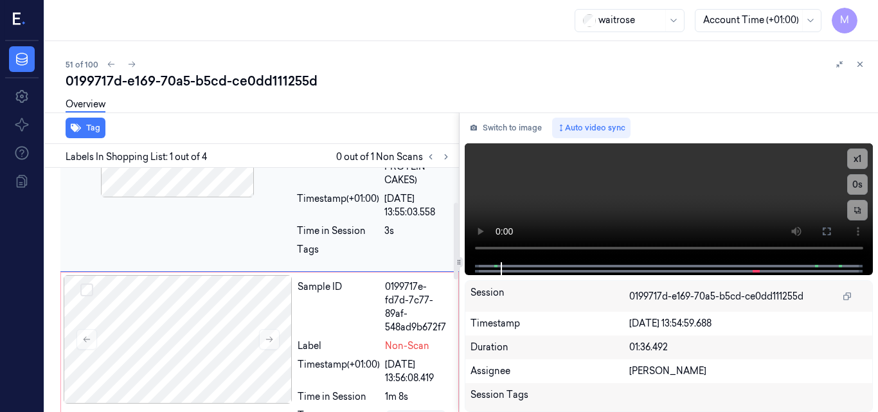
scroll to position [129, 0]
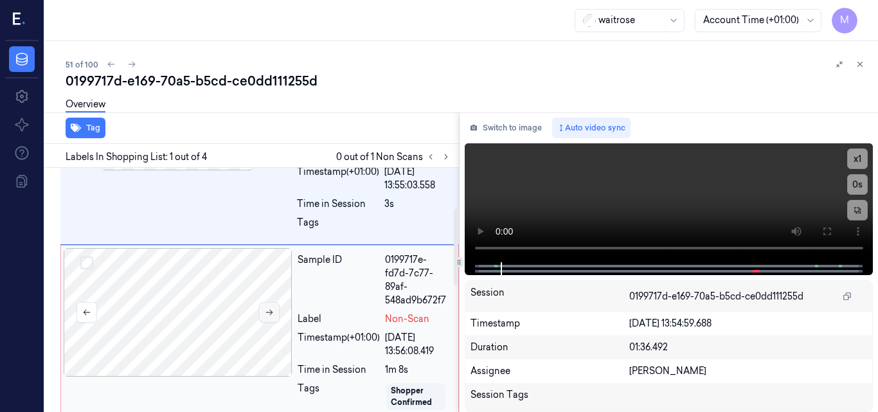
click at [265, 311] on icon at bounding box center [269, 312] width 9 height 9
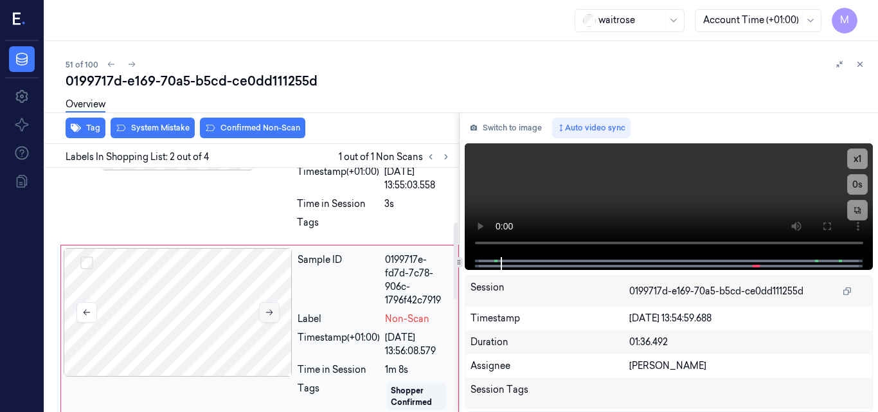
scroll to position [181, 0]
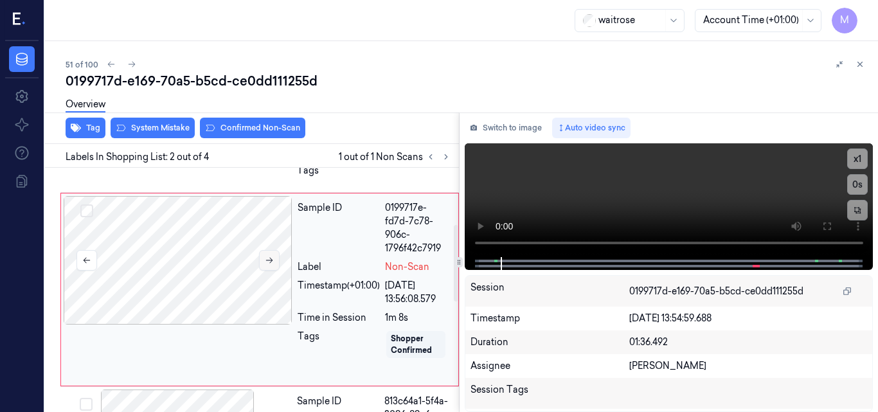
click at [269, 258] on icon at bounding box center [269, 260] width 9 height 9
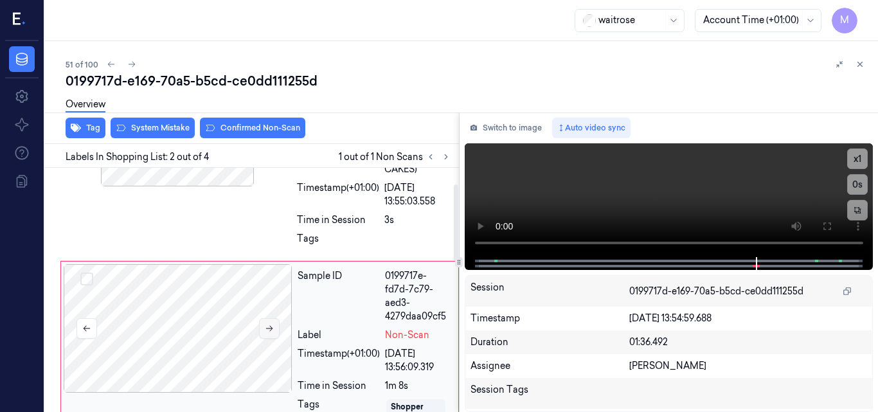
scroll to position [52, 0]
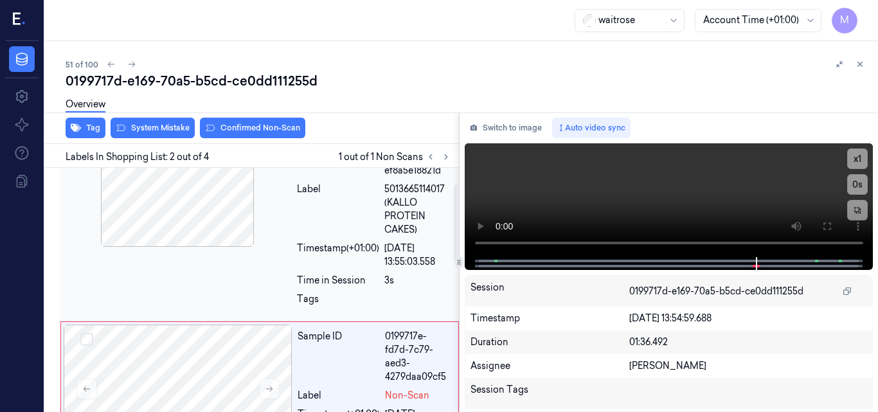
click at [224, 226] on div at bounding box center [177, 182] width 229 height 129
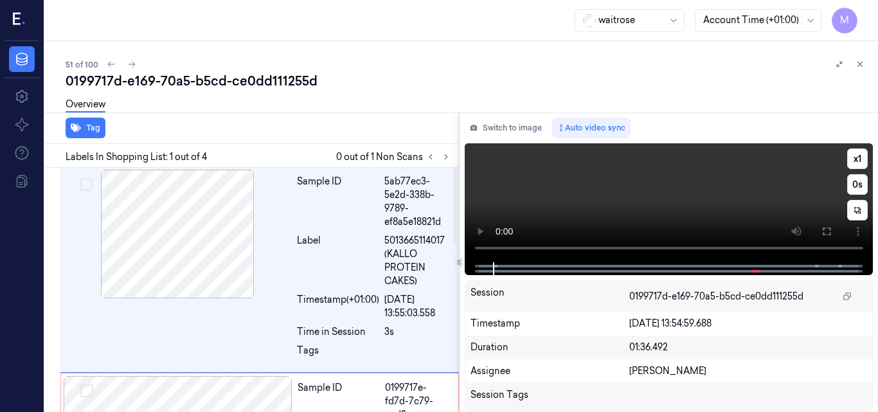
scroll to position [0, 0]
click at [667, 214] on video at bounding box center [669, 202] width 409 height 119
click at [854, 154] on button "x 1" at bounding box center [857, 159] width 21 height 21
click at [830, 230] on icon at bounding box center [827, 232] width 8 height 8
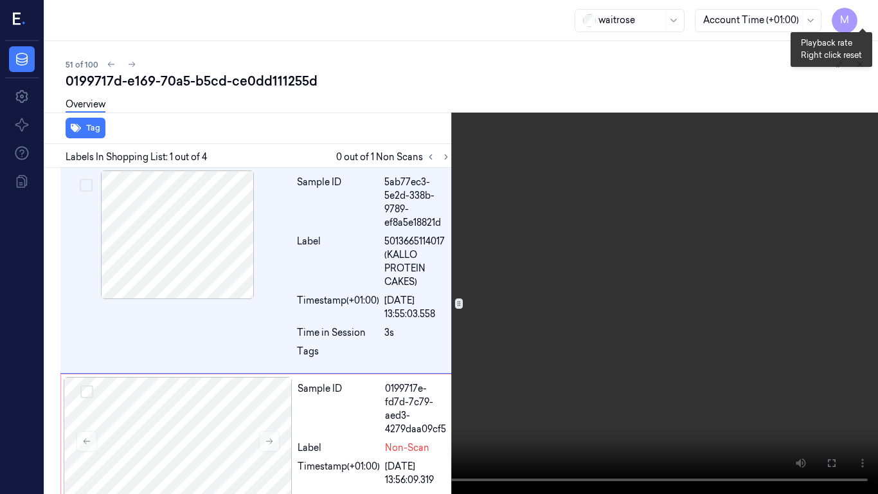
click at [859, 15] on button "x 2" at bounding box center [863, 15] width 21 height 21
click at [561, 284] on video at bounding box center [439, 247] width 878 height 494
click at [0, 0] on button at bounding box center [0, 0] width 0 height 0
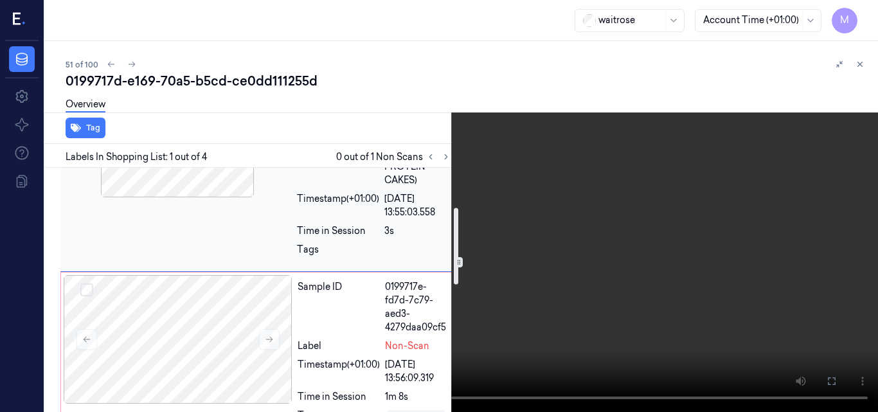
scroll to position [129, 0]
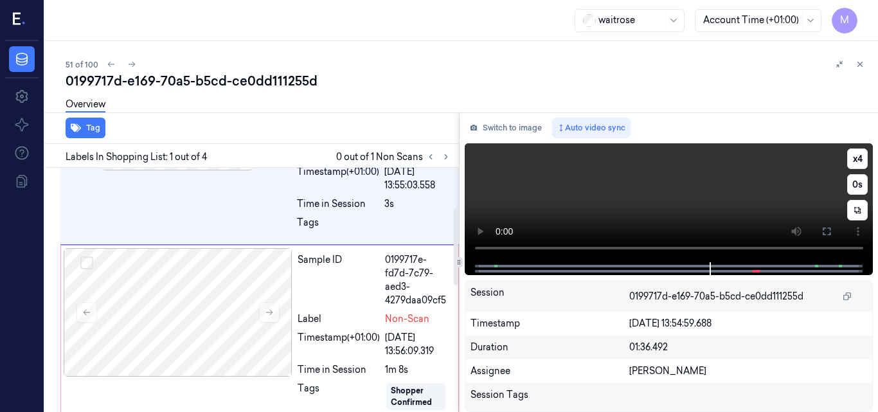
click at [711, 197] on video at bounding box center [669, 202] width 409 height 119
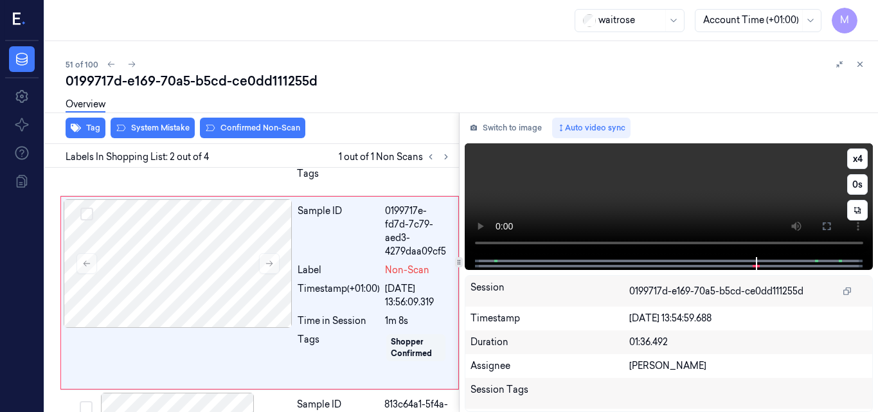
scroll to position [181, 0]
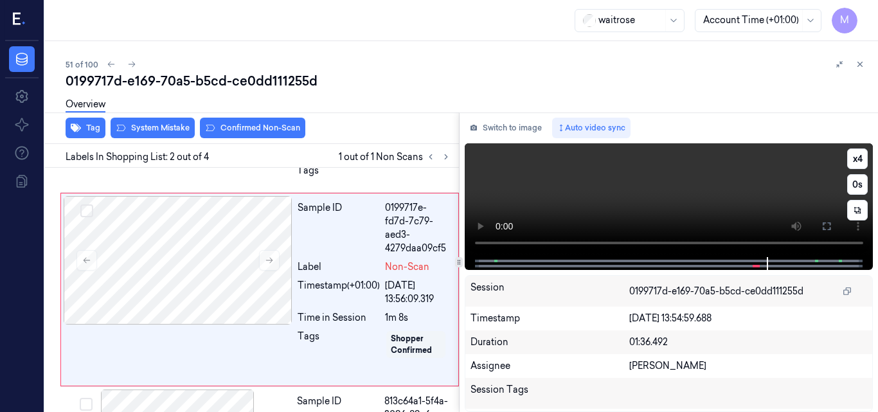
click at [637, 194] on video at bounding box center [669, 200] width 409 height 114
click at [862, 159] on button "x 4" at bounding box center [857, 159] width 21 height 21
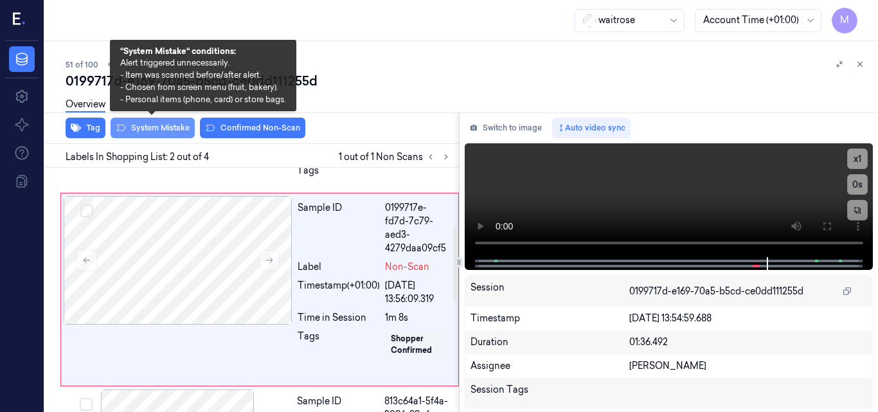
click at [161, 124] on button "System Mistake" at bounding box center [153, 128] width 84 height 21
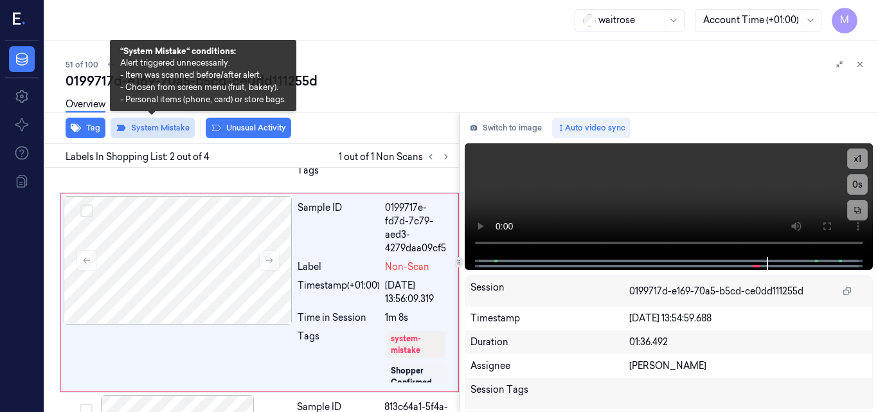
scroll to position [183, 0]
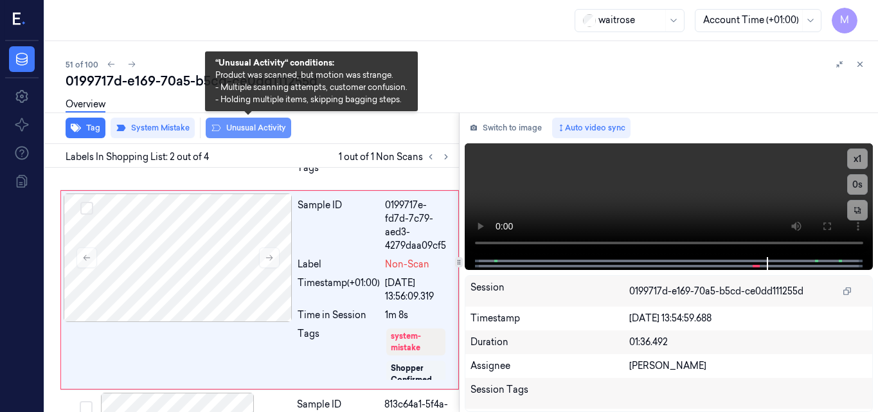
click at [249, 130] on button "Unusual Activity" at bounding box center [249, 128] width 86 height 21
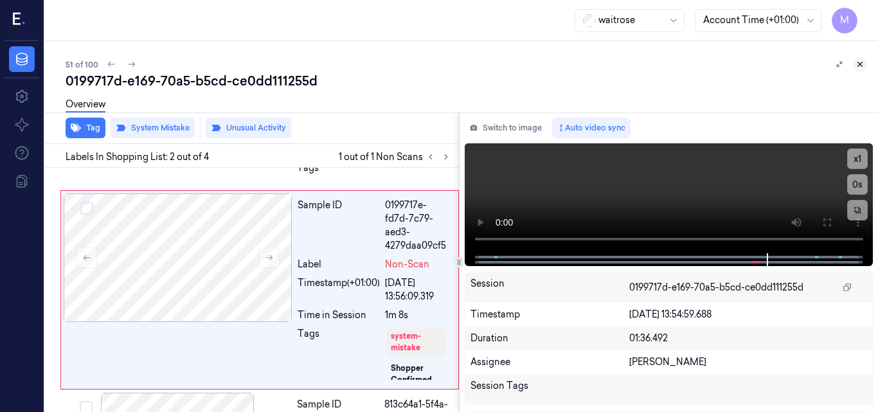
click at [858, 63] on icon at bounding box center [860, 64] width 9 height 9
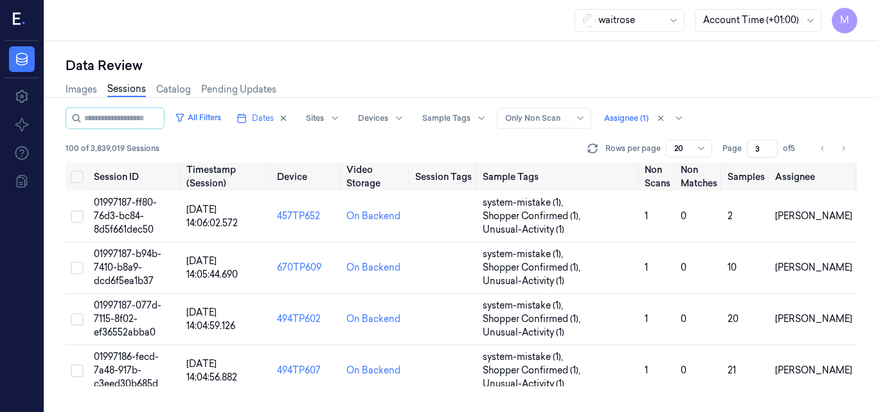
scroll to position [484, 0]
